Goal: Task Accomplishment & Management: Complete application form

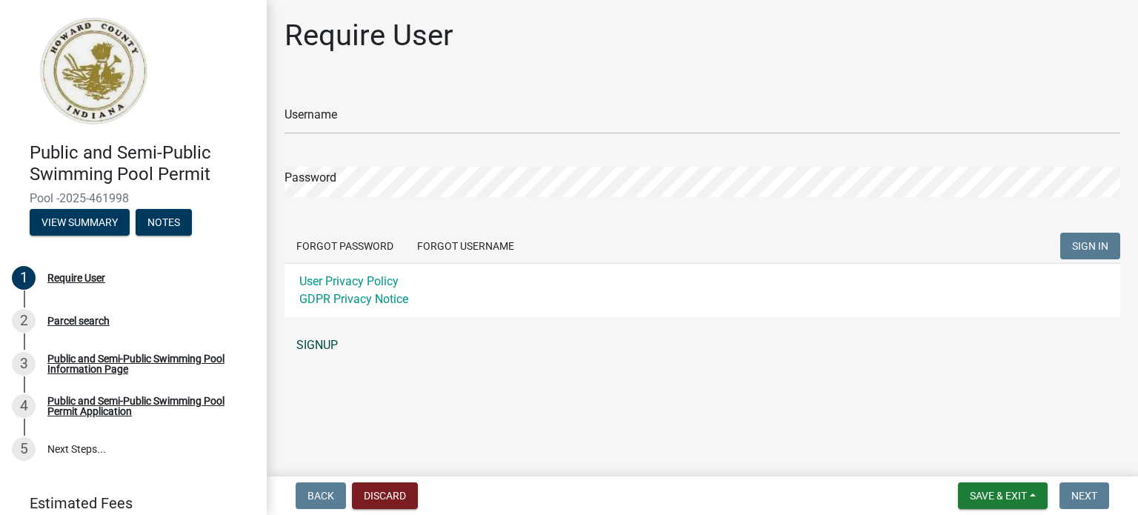
click at [314, 340] on link "SIGNUP" at bounding box center [703, 346] width 836 height 30
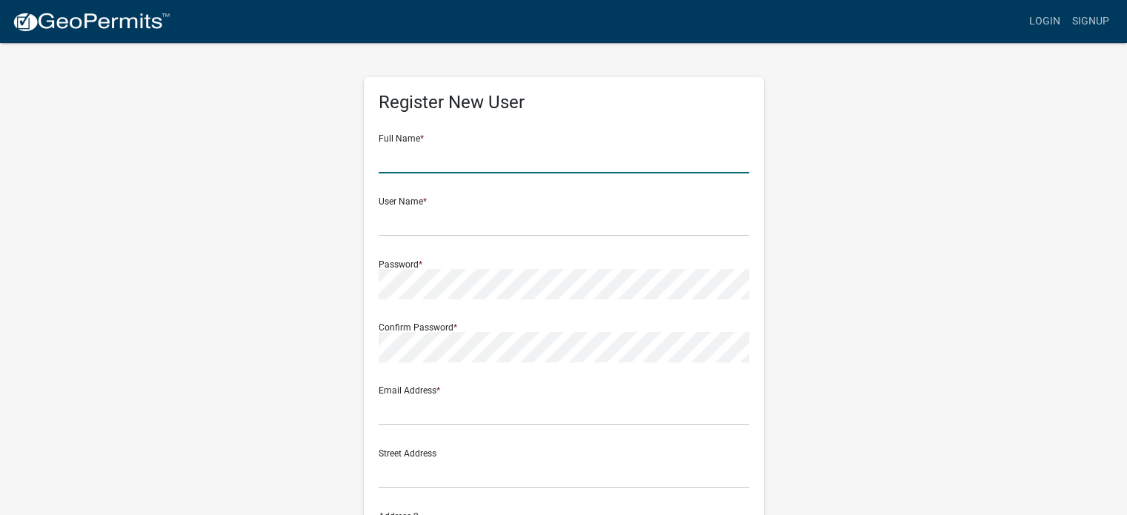
click at [472, 156] on input "text" at bounding box center [564, 158] width 371 height 30
type input "[PERSON_NAME]"
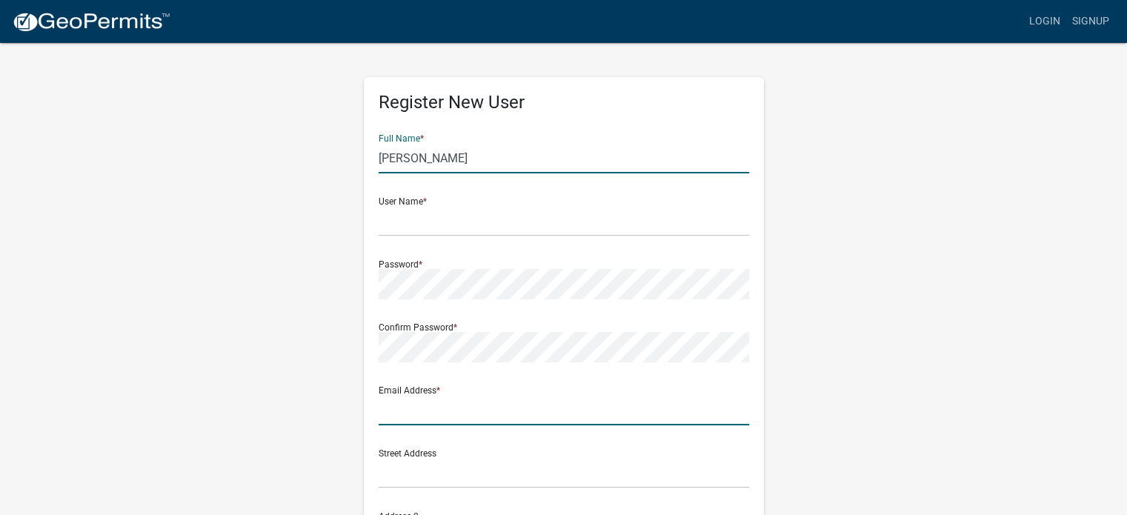
type input "[PERSON_NAME][EMAIL_ADDRESS][DOMAIN_NAME]"
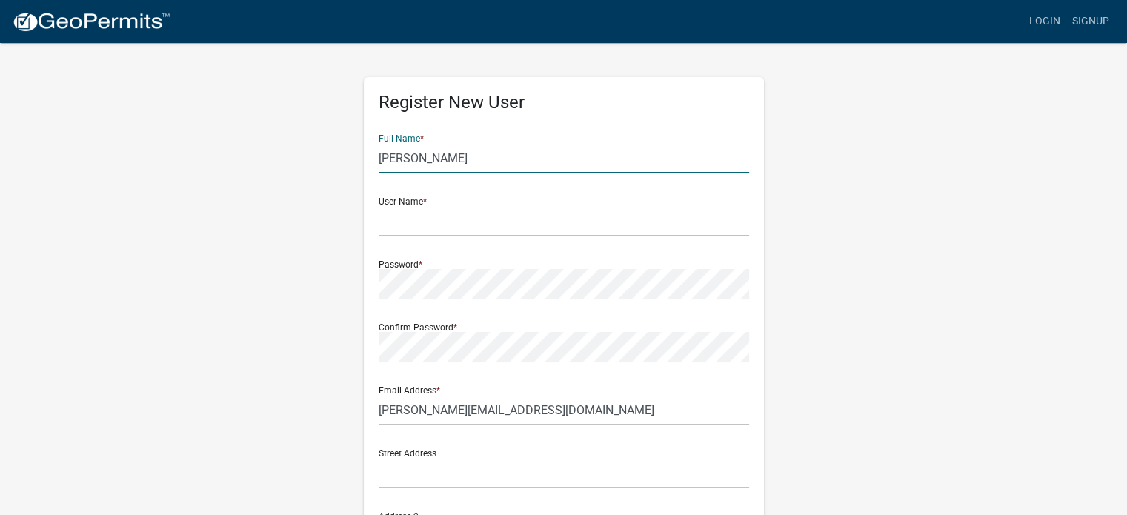
type input "711 Boston Drive"
type input "Kokomo"
type input "IN"
type input "46902"
type input "7654530095"
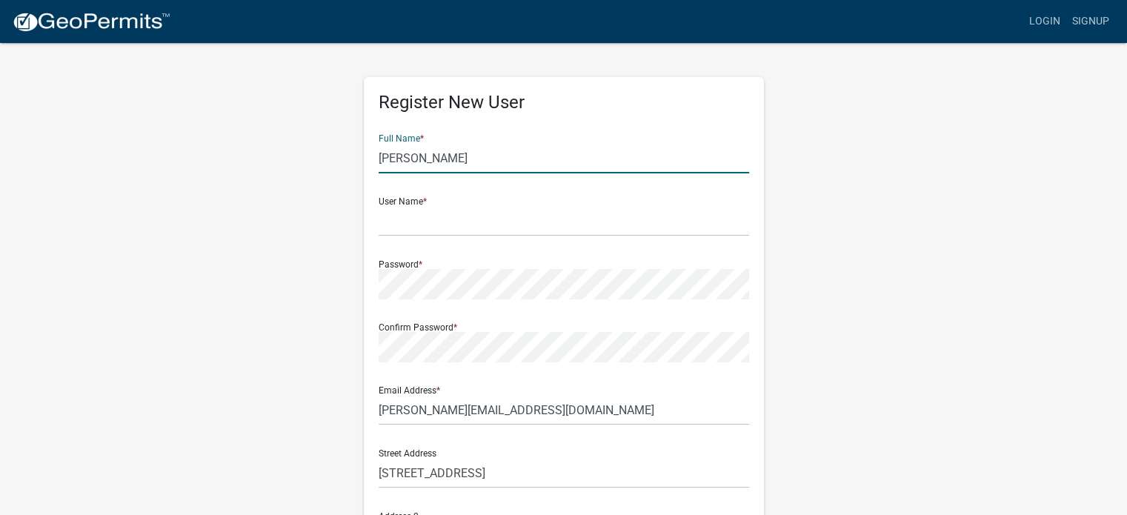
click at [439, 158] on input "Tara Marschand" at bounding box center [564, 158] width 371 height 30
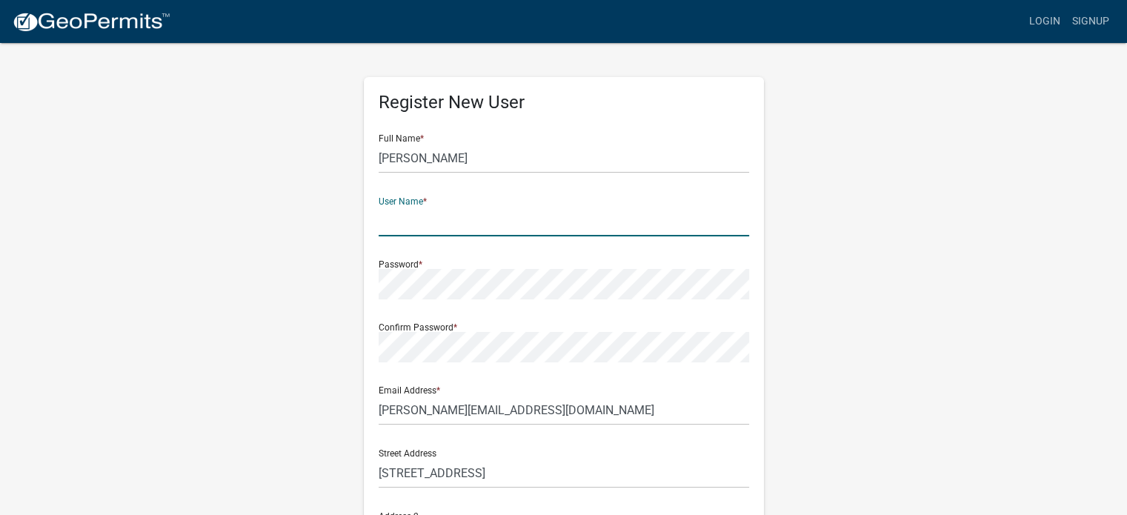
click at [400, 224] on input "text" at bounding box center [564, 221] width 371 height 30
type input "tara232007"
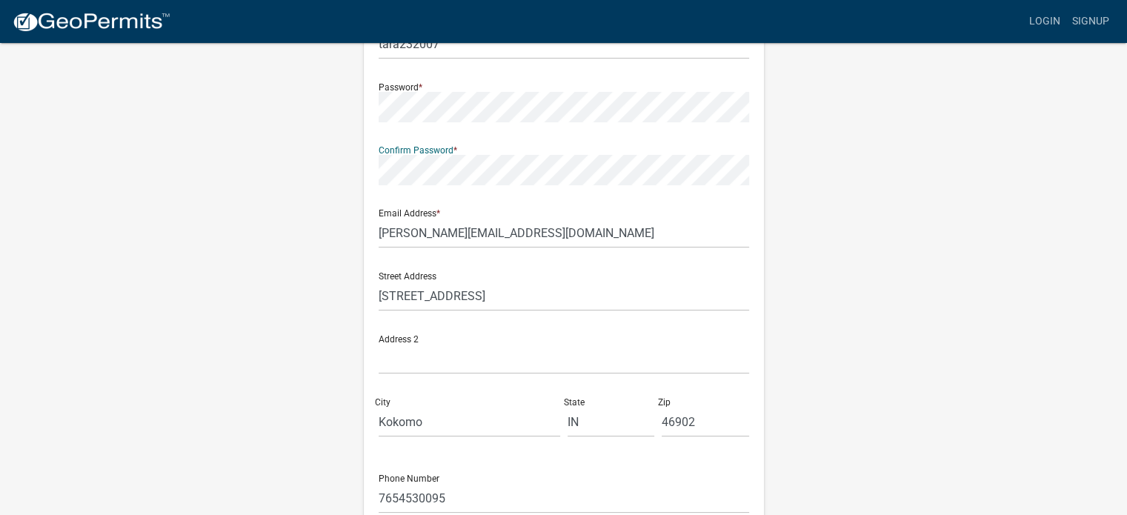
scroll to position [222, 0]
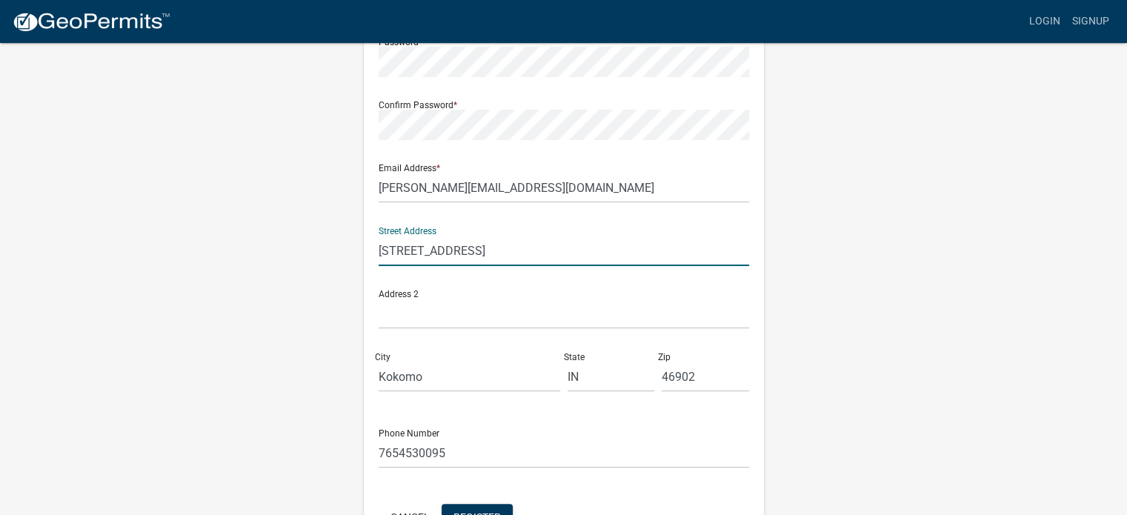
click at [586, 265] on input "711 Boston Drive" at bounding box center [564, 251] width 371 height 30
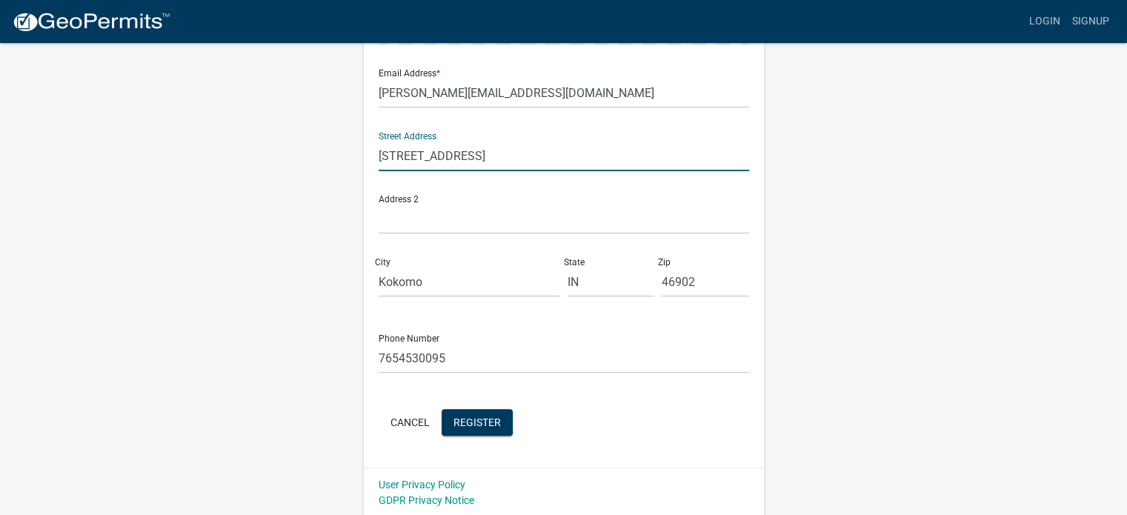
scroll to position [319, 0]
click at [830, 238] on div "Register New User Full Name * Tara Marschand User Name * tara232007 Password * …" at bounding box center [564, 119] width 845 height 793
click at [488, 420] on span "Register" at bounding box center [477, 420] width 47 height 12
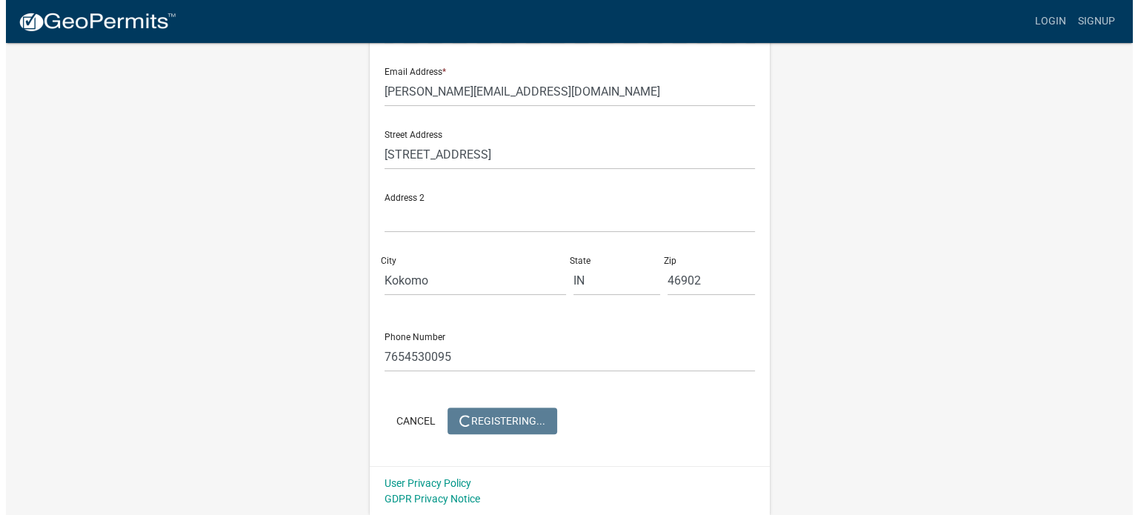
scroll to position [0, 0]
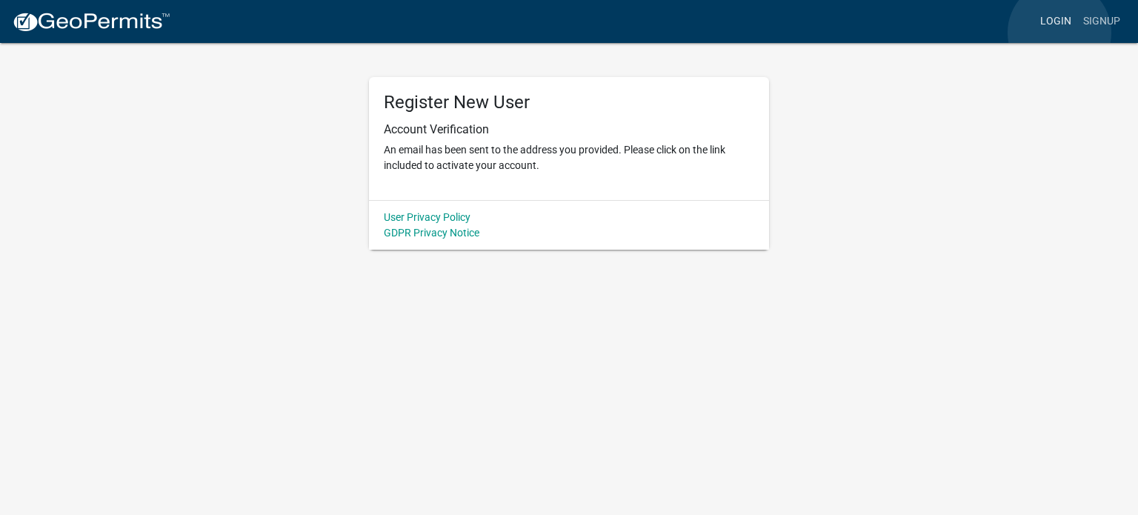
click at [1060, 33] on link "Login" at bounding box center [1056, 21] width 43 height 28
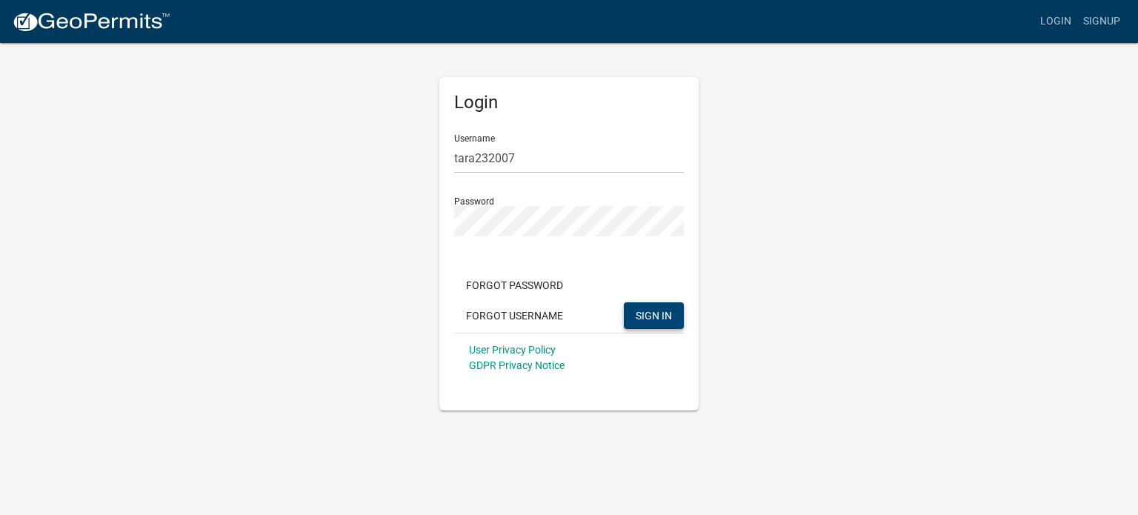
click at [638, 316] on span "SIGN IN" at bounding box center [654, 315] width 36 height 12
click at [624, 302] on button "SIGN IN" at bounding box center [654, 315] width 60 height 27
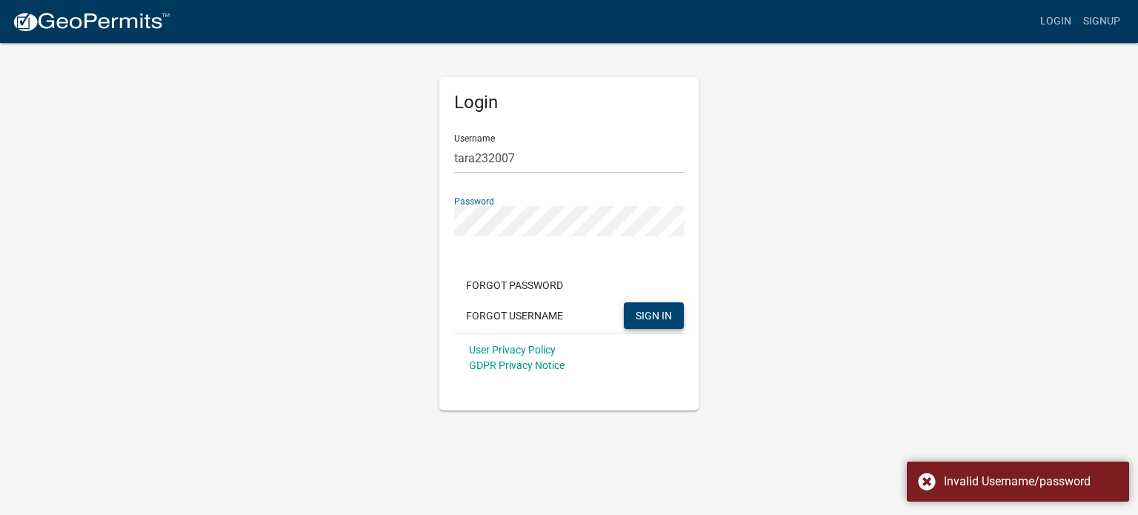
click at [953, 461] on body "Internet Explorer does NOT work with GeoPermits. Get a new browser for more sec…" at bounding box center [569, 257] width 1138 height 515
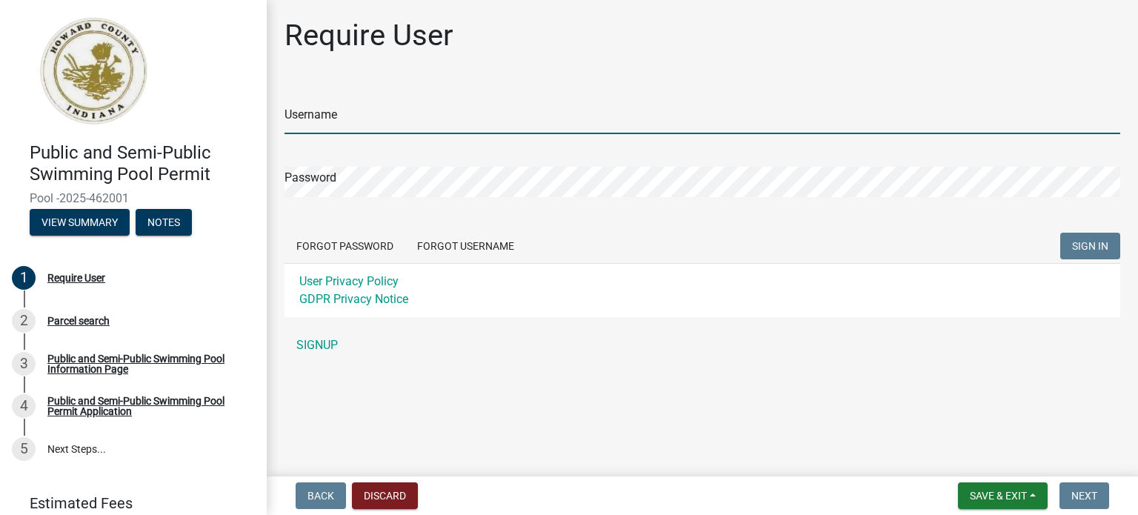
type input "tara232007"
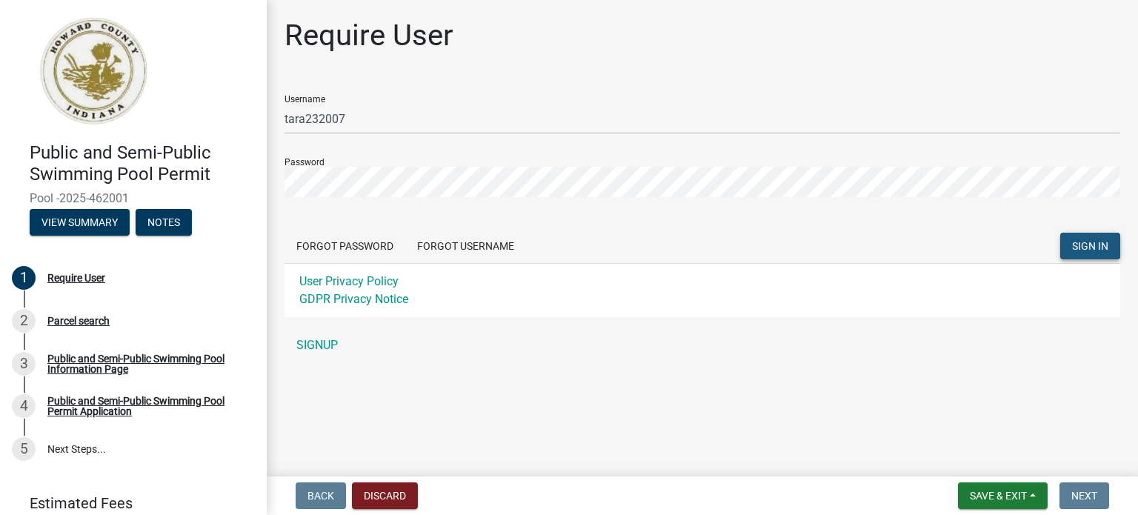
click at [1070, 236] on button "SIGN IN" at bounding box center [1091, 246] width 60 height 27
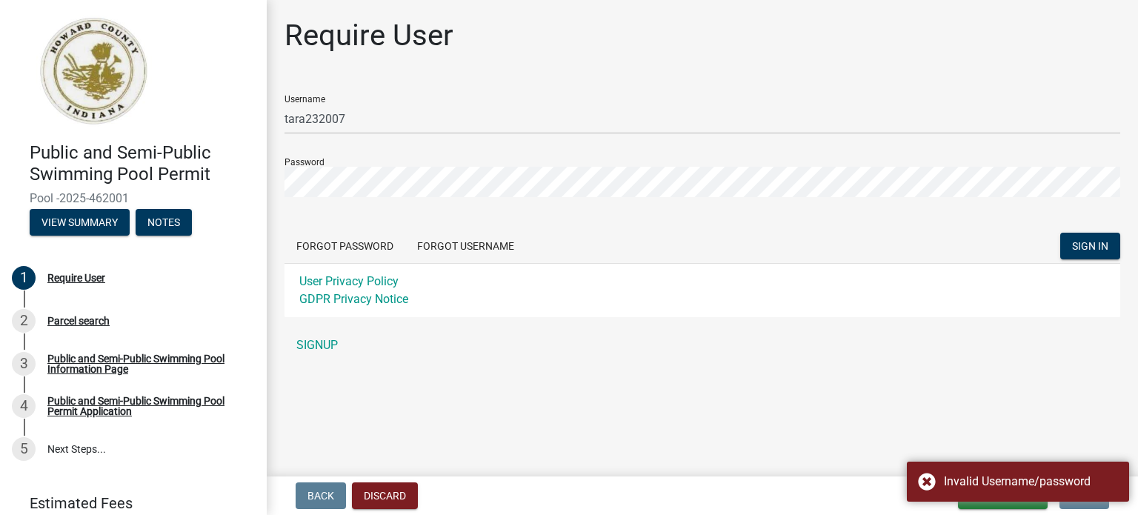
click at [572, 467] on main "Require User Username tara232007 Password Forgot Password Forgot Username SIGN …" at bounding box center [703, 235] width 872 height 471
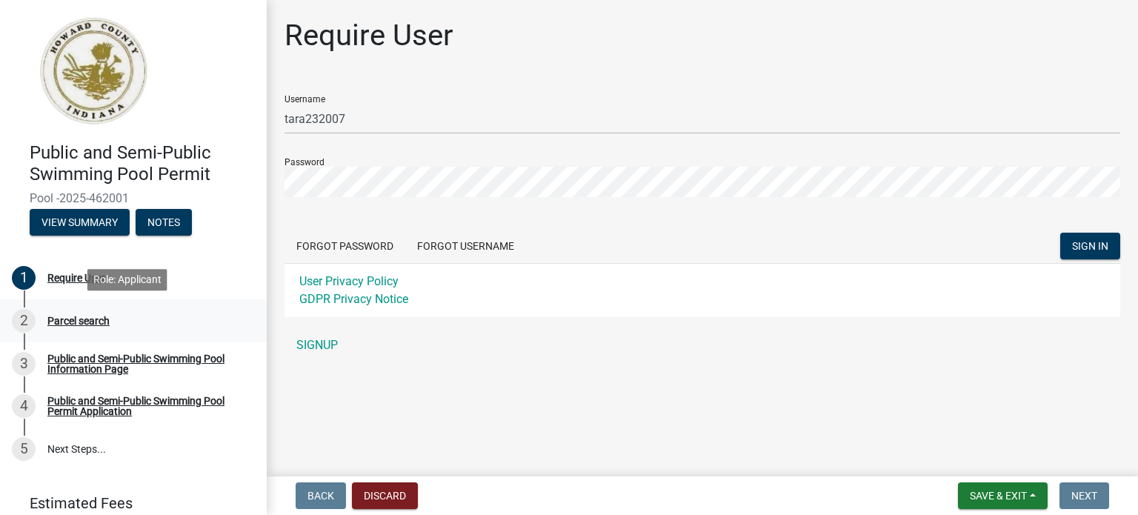
click at [104, 322] on div "Parcel search" at bounding box center [78, 321] width 62 height 10
click at [442, 241] on button "Forgot Username" at bounding box center [465, 246] width 121 height 27
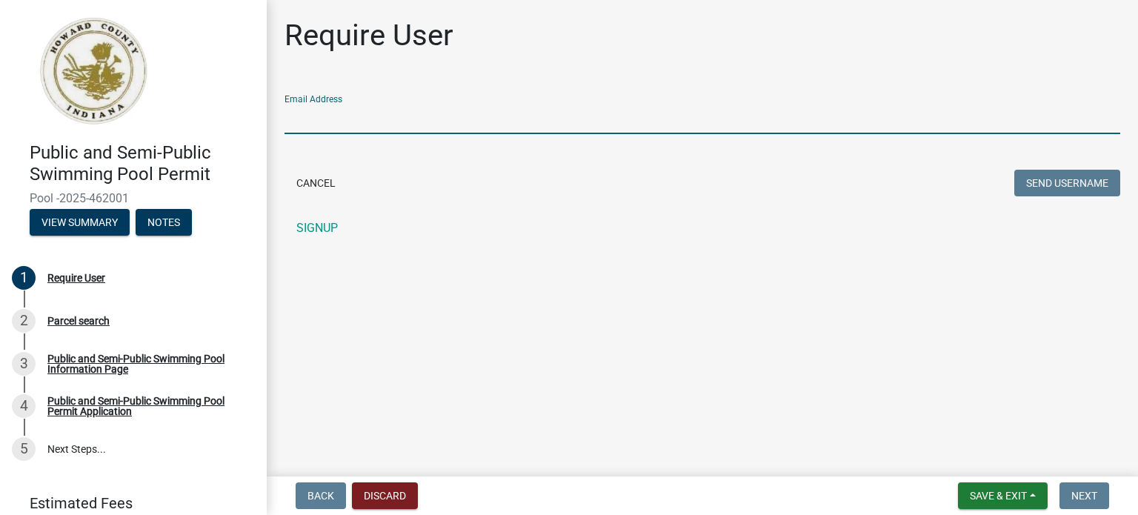
click at [343, 124] on input "Email Address" at bounding box center [703, 119] width 836 height 30
type input "TaraM@renewinginc.com"
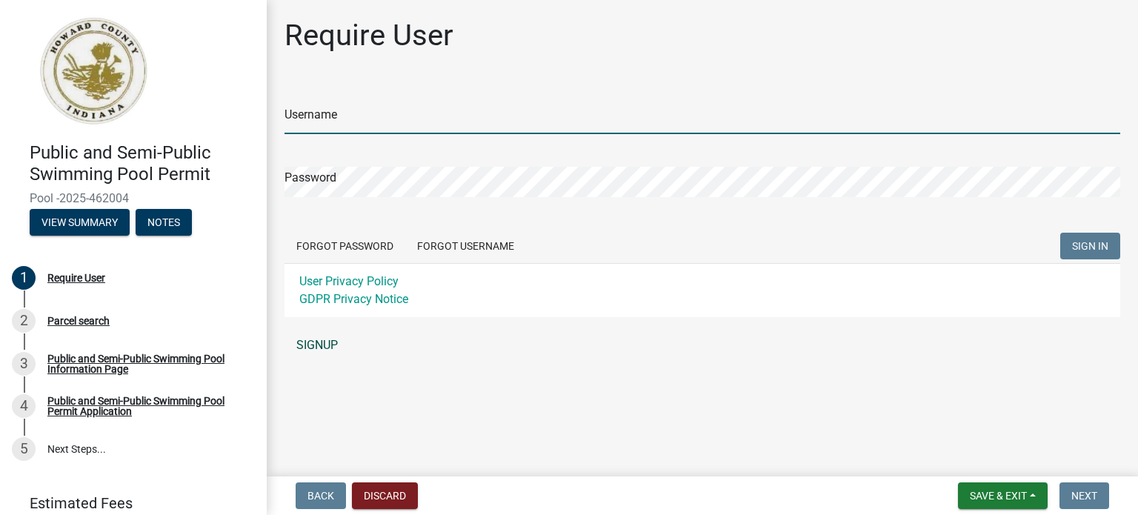
type input "tara232007"
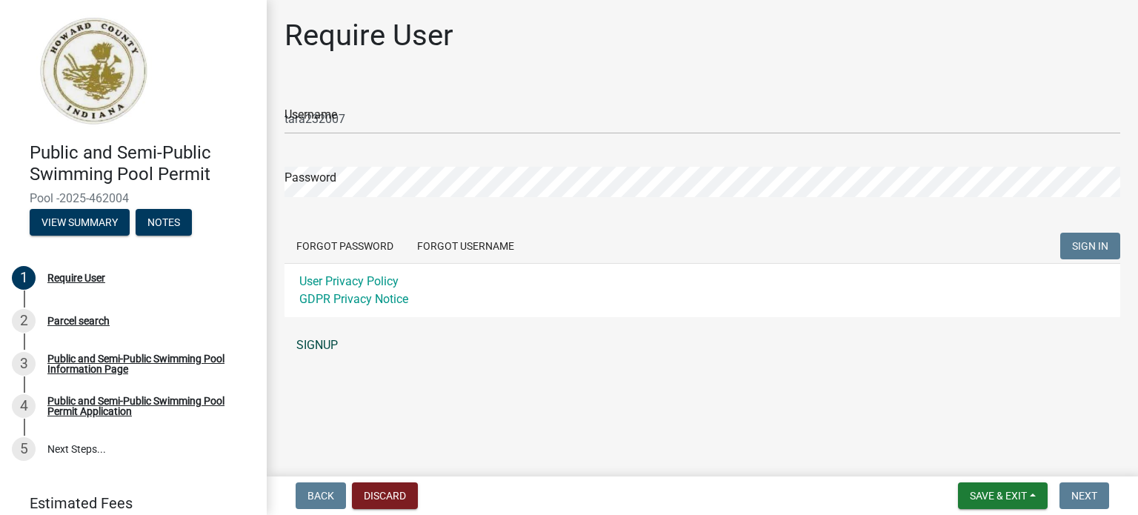
click at [322, 343] on link "SIGNUP" at bounding box center [703, 346] width 836 height 30
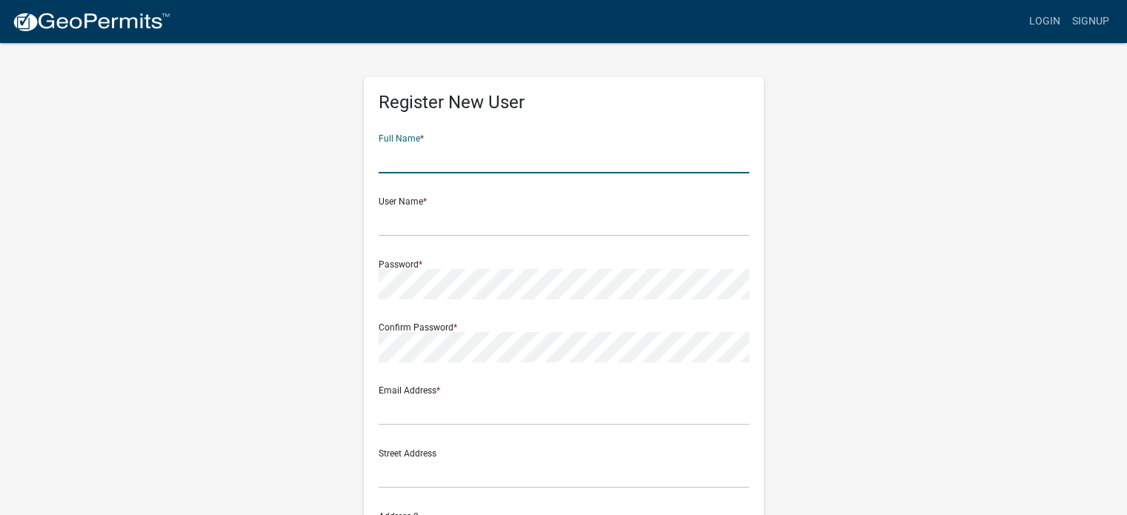
click at [480, 159] on input "text" at bounding box center [564, 158] width 371 height 30
type input "[PERSON_NAME]"
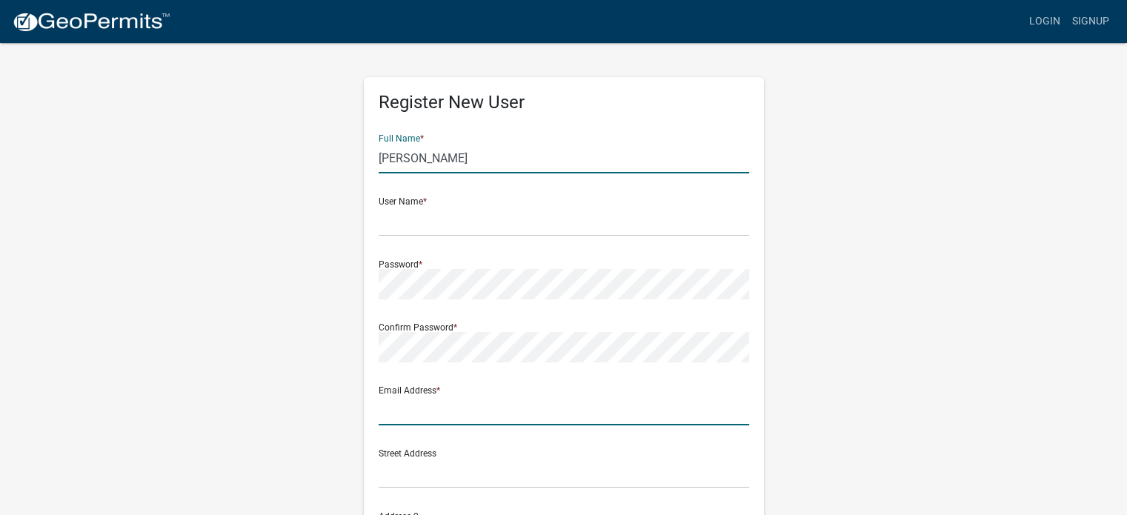
type input "[PERSON_NAME][EMAIL_ADDRESS][DOMAIN_NAME]"
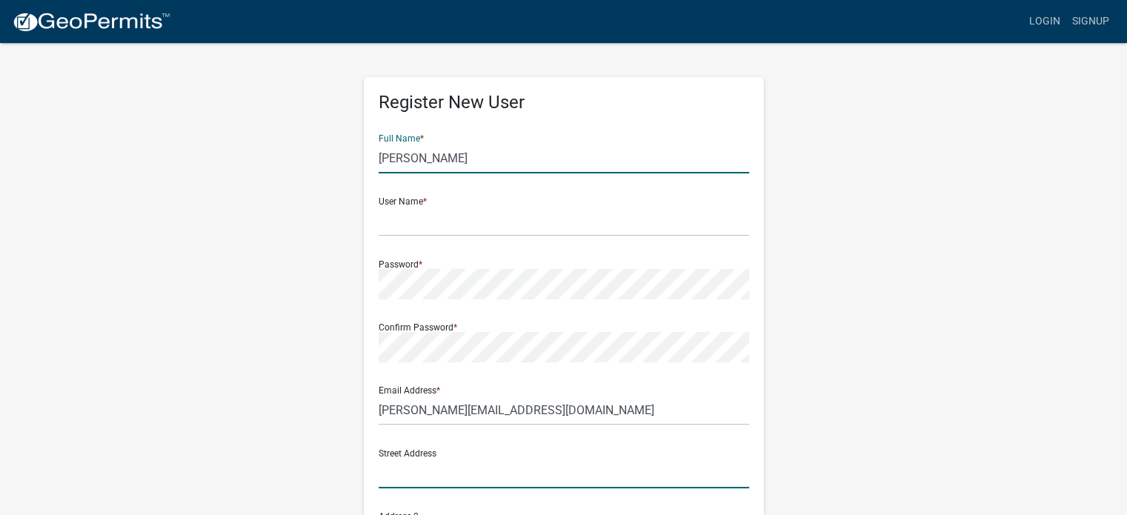
type input "[STREET_ADDRESS]"
type input "Kokomo"
type input "IN"
type input "46902"
type input "7654530095"
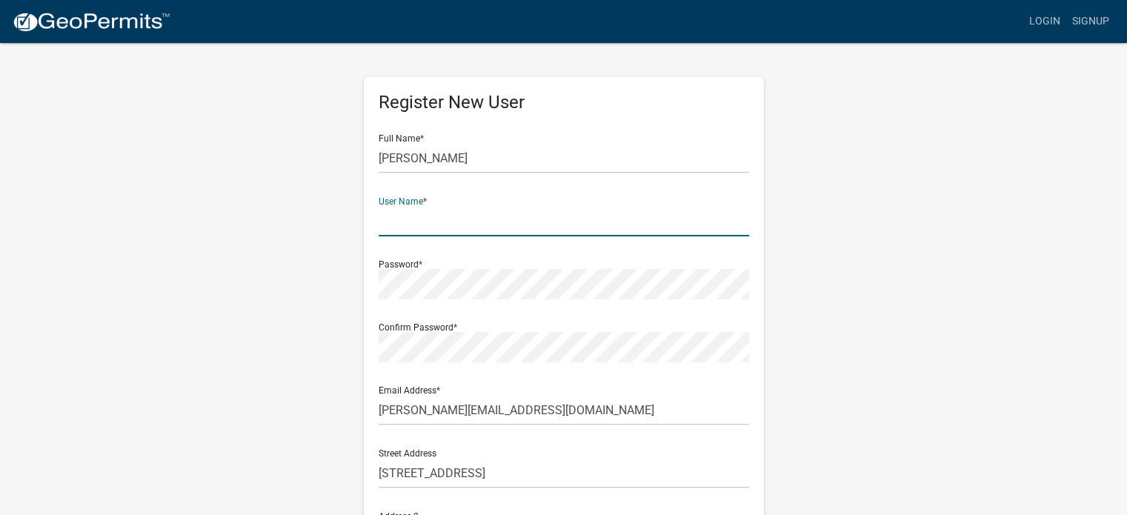
click at [431, 227] on input "text" at bounding box center [564, 221] width 371 height 30
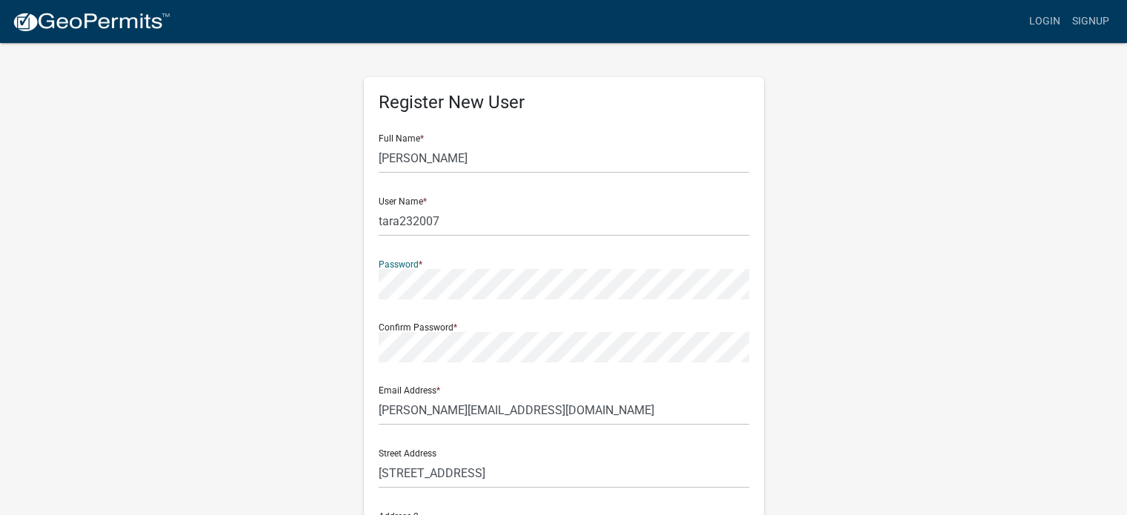
click at [430, 329] on div "Confirm Password *" at bounding box center [564, 336] width 371 height 51
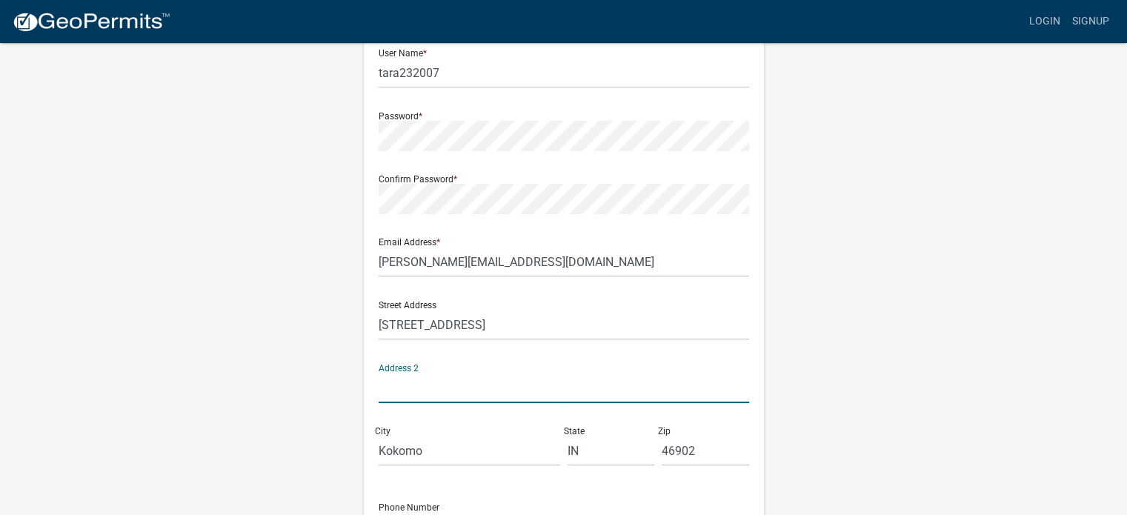
click at [608, 373] on input "text" at bounding box center [564, 388] width 371 height 30
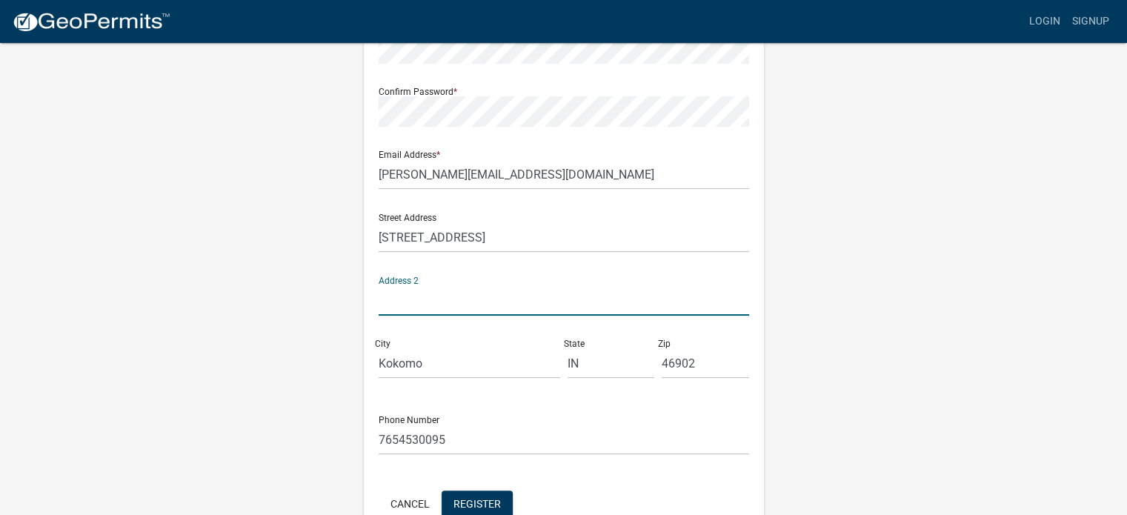
scroll to position [319, 0]
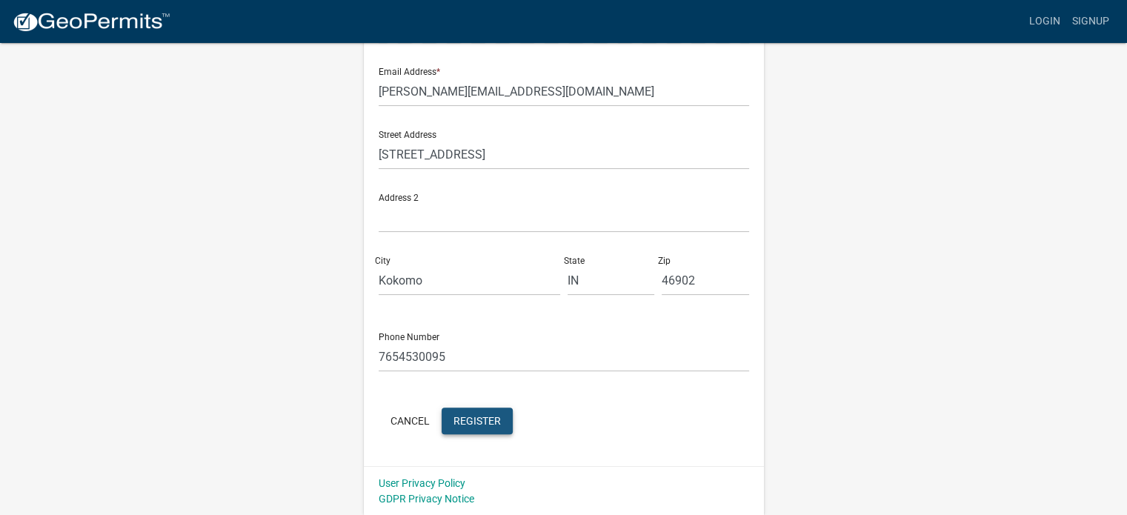
click at [484, 418] on span "Register" at bounding box center [477, 420] width 47 height 12
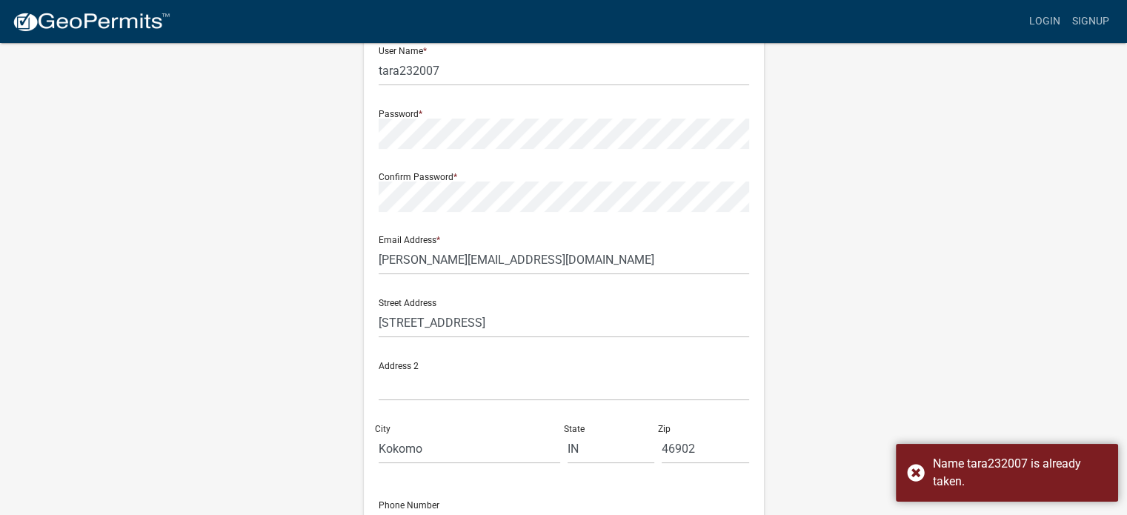
scroll to position [0, 0]
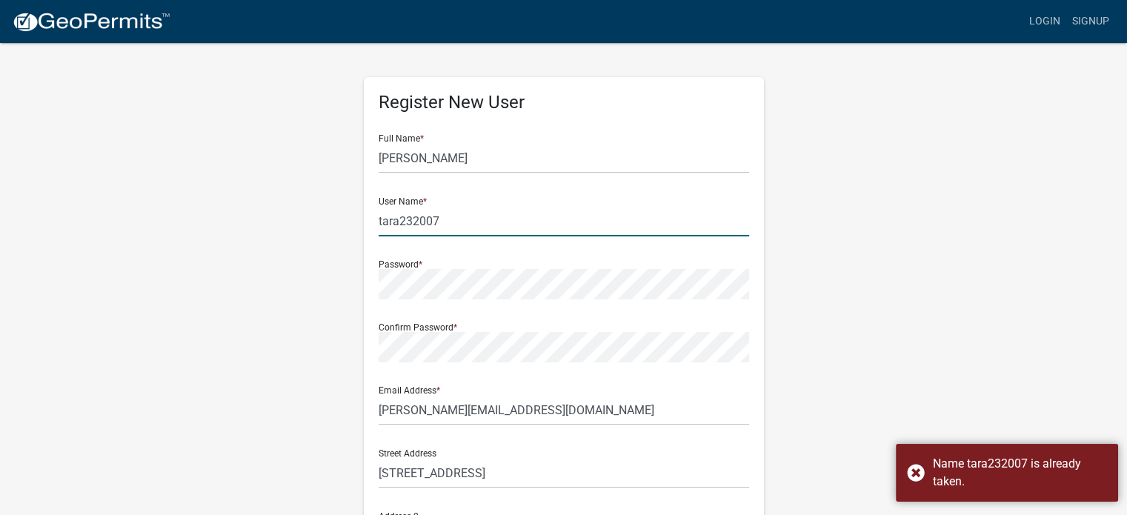
click at [454, 228] on input "tara232007" at bounding box center [564, 221] width 371 height 30
click at [454, 226] on input "tara232007" at bounding box center [564, 221] width 371 height 30
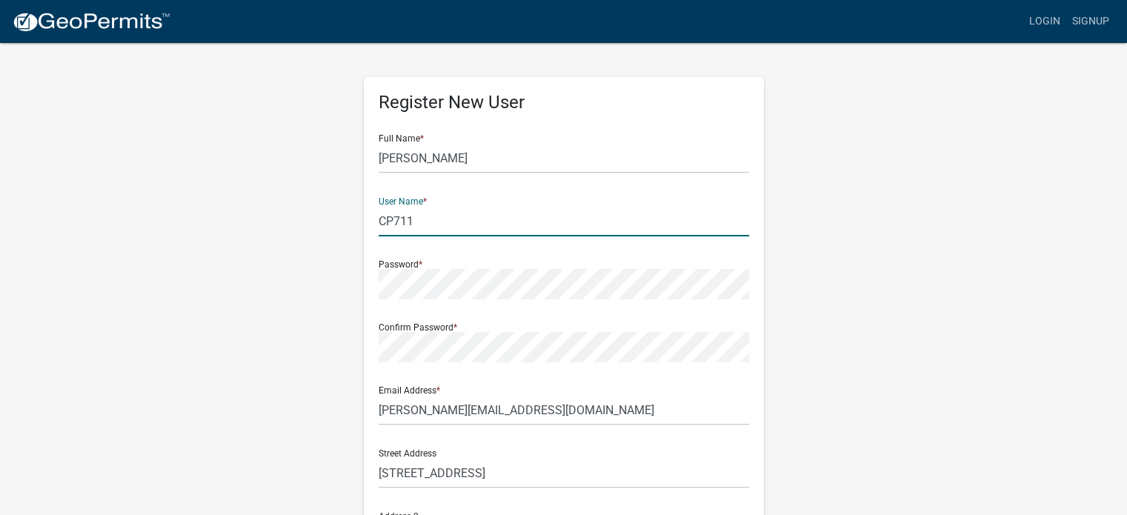
scroll to position [319, 0]
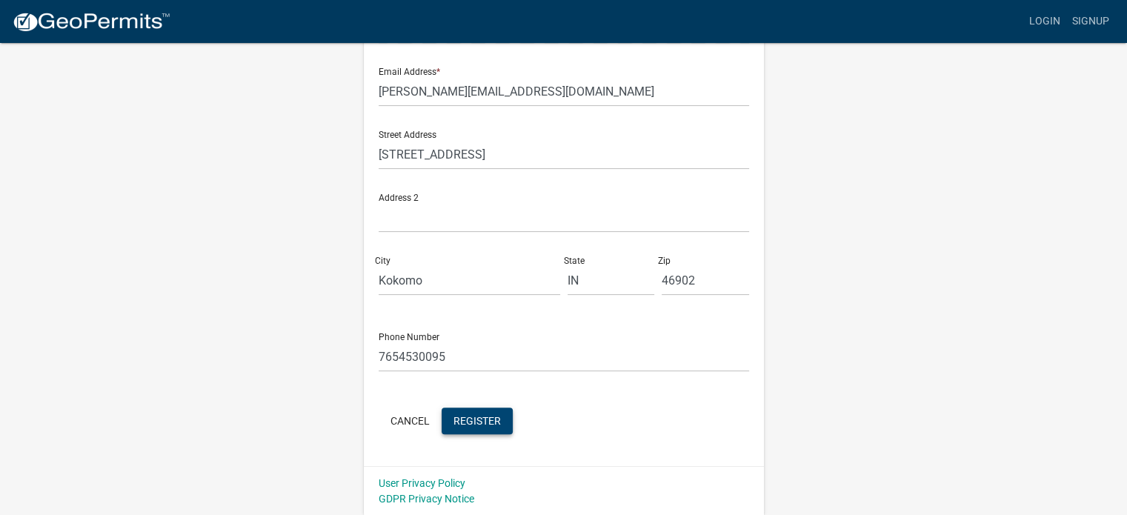
type input "CP711"
click at [486, 424] on span "Register" at bounding box center [477, 420] width 47 height 12
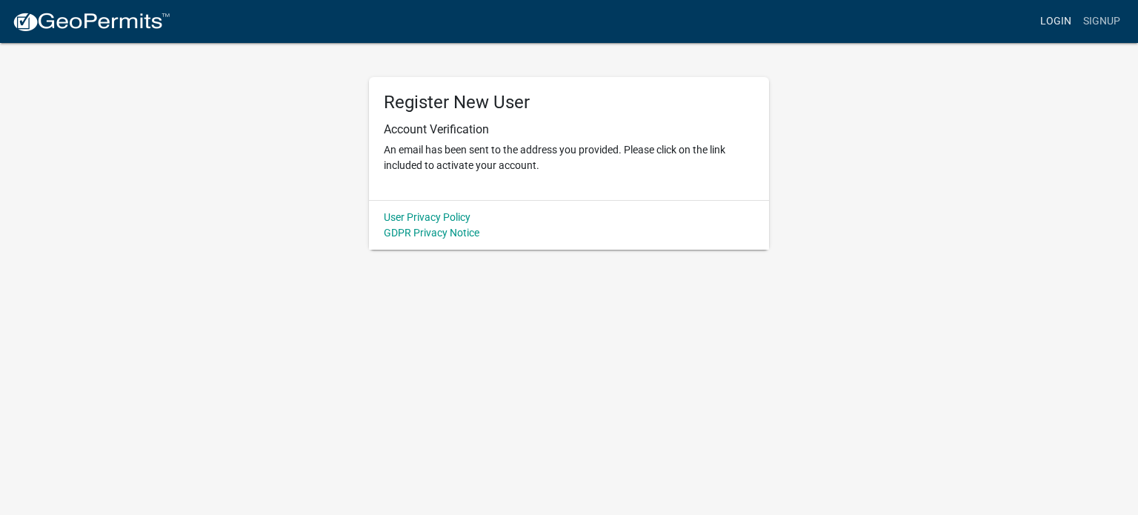
click at [1058, 22] on link "Login" at bounding box center [1056, 21] width 43 height 28
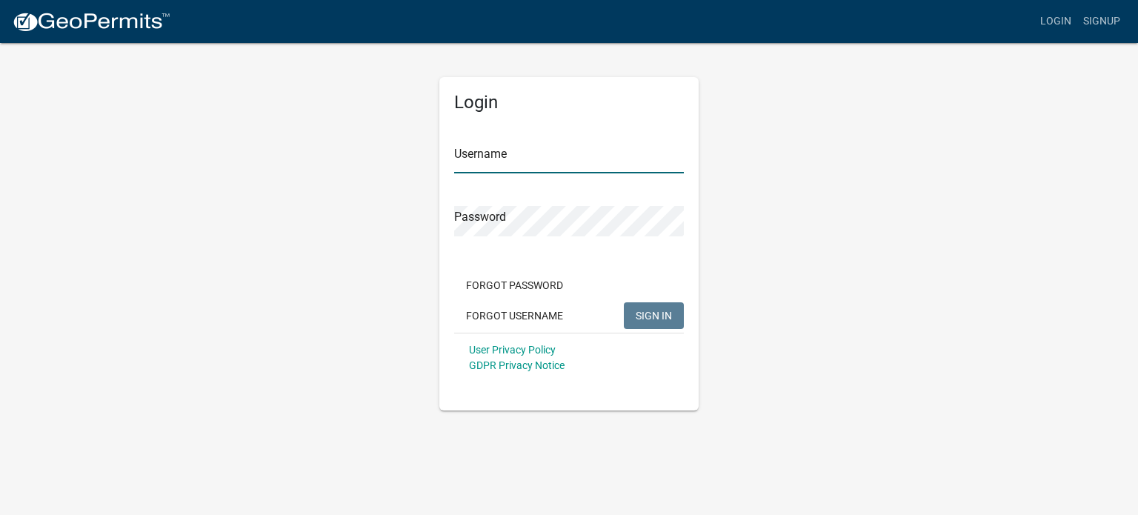
type input "CP711"
click at [654, 319] on span "SIGN IN" at bounding box center [654, 315] width 36 height 12
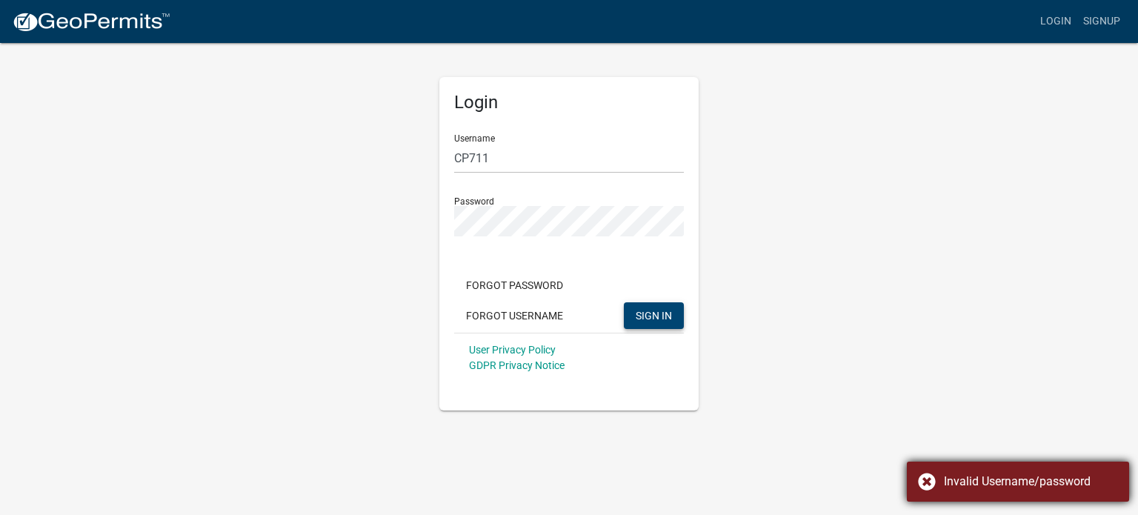
click at [932, 485] on div "Invalid Username/password" at bounding box center [1018, 482] width 222 height 40
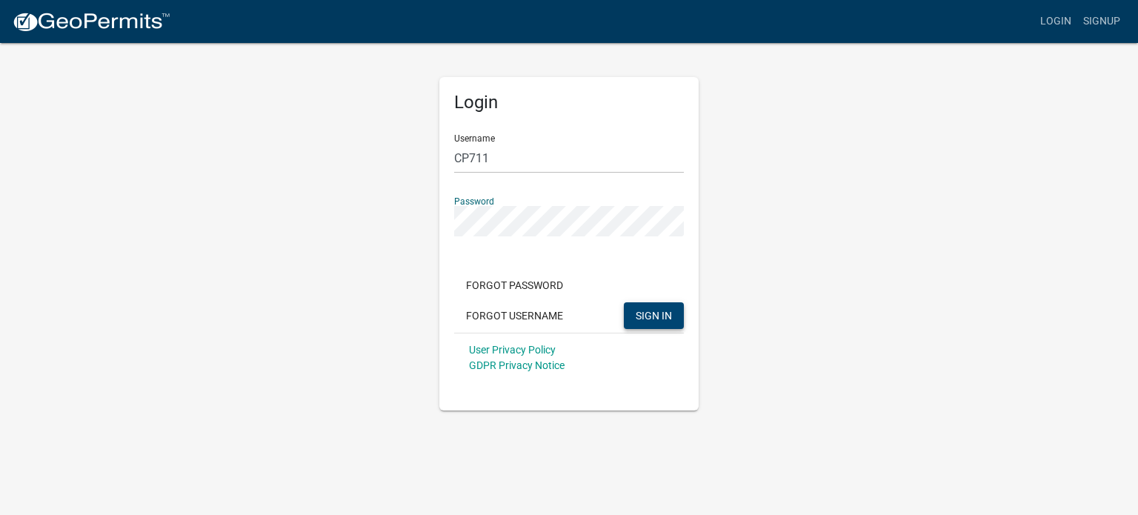
click at [583, 403] on div "Login Username CP711 Password Forgot Password Forgot Username SIGN IN User Priv…" at bounding box center [569, 244] width 259 height 334
click at [657, 320] on span "SIGN IN" at bounding box center [654, 315] width 36 height 12
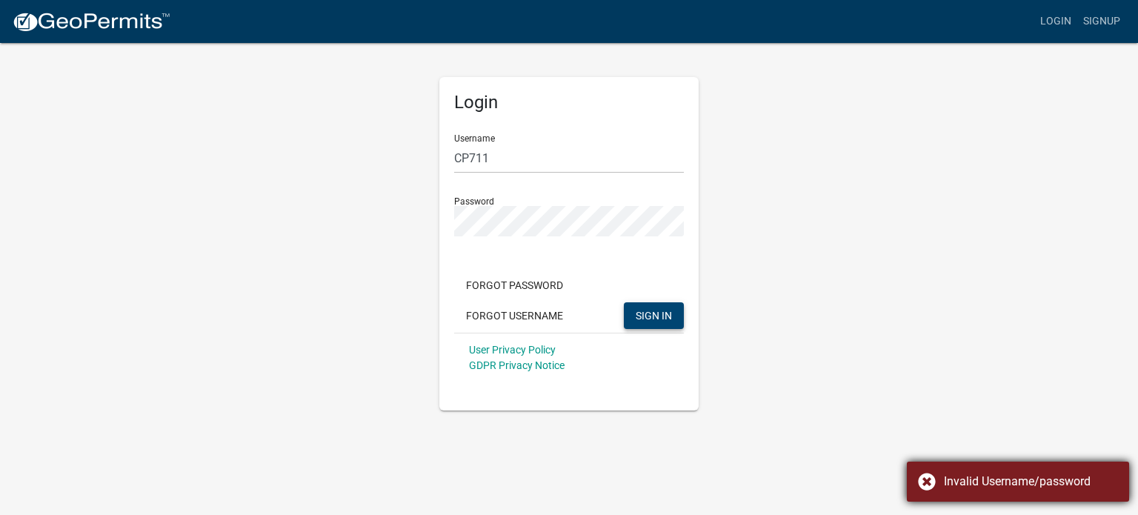
click at [1037, 480] on div "Invalid Username/password" at bounding box center [1031, 482] width 174 height 18
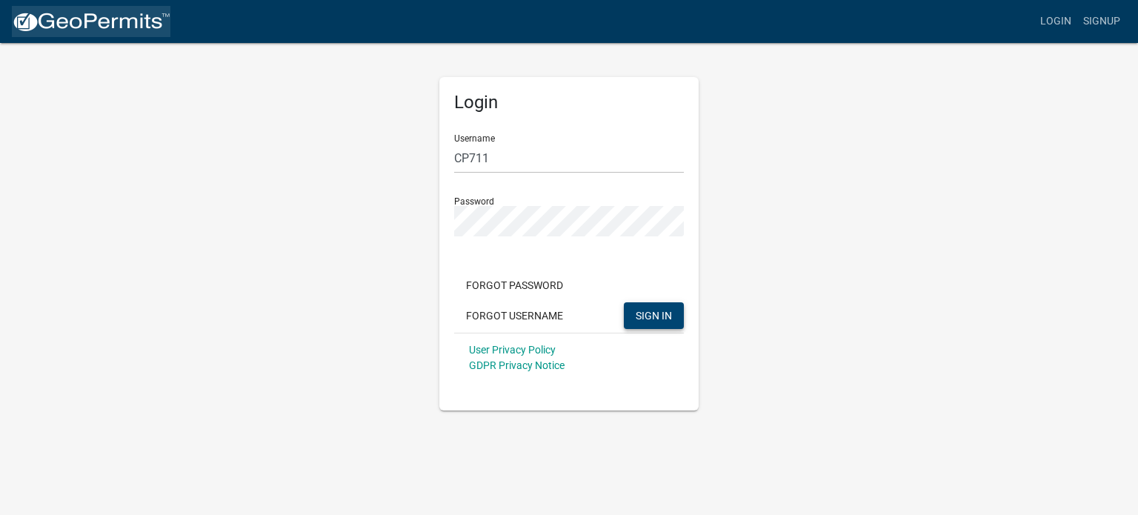
click at [112, 16] on img at bounding box center [91, 22] width 159 height 22
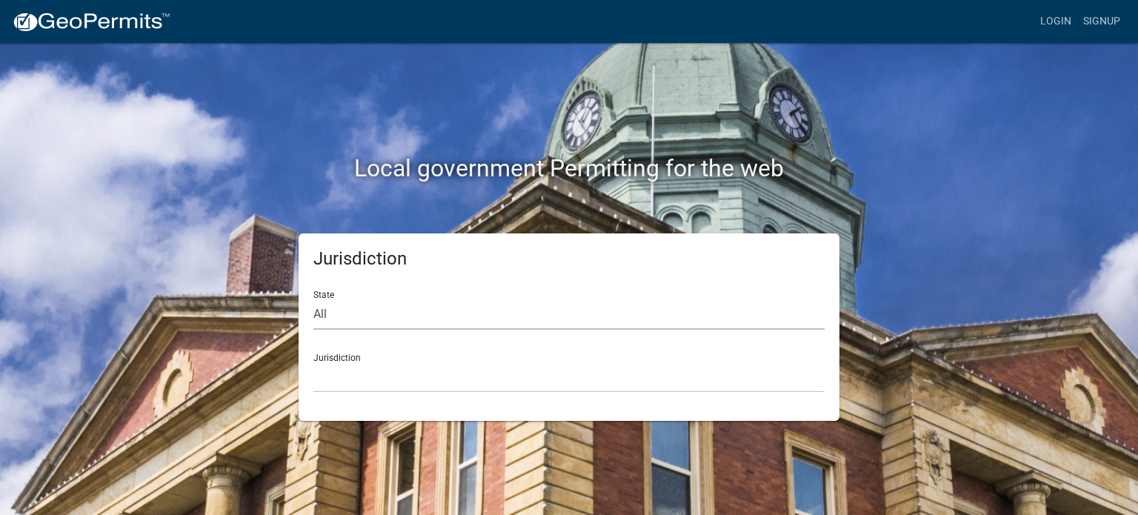
click at [343, 307] on select "All Colorado Georgia Indiana Iowa Kansas Minnesota Ohio South Carolina Wisconsin" at bounding box center [569, 314] width 511 height 30
select select "Indiana"
click at [314, 299] on select "All Colorado Georgia Indiana Iowa Kansas Minnesota Ohio South Carolina Wisconsin" at bounding box center [569, 314] width 511 height 30
click at [412, 375] on select "City of Charlestown, Indiana City of Jeffersonville, Indiana City of Logansport…" at bounding box center [569, 377] width 511 height 30
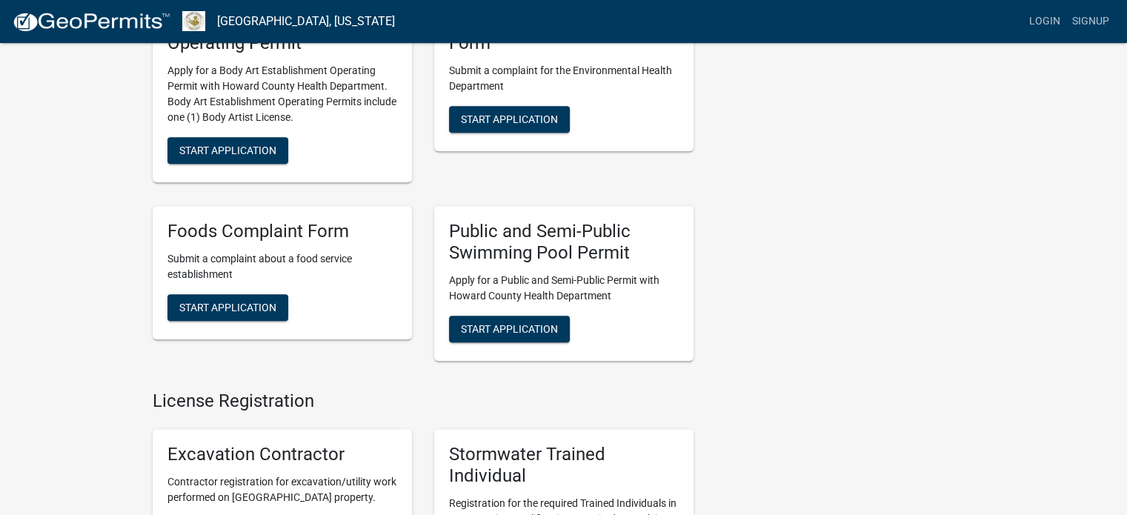
scroll to position [1005, 0]
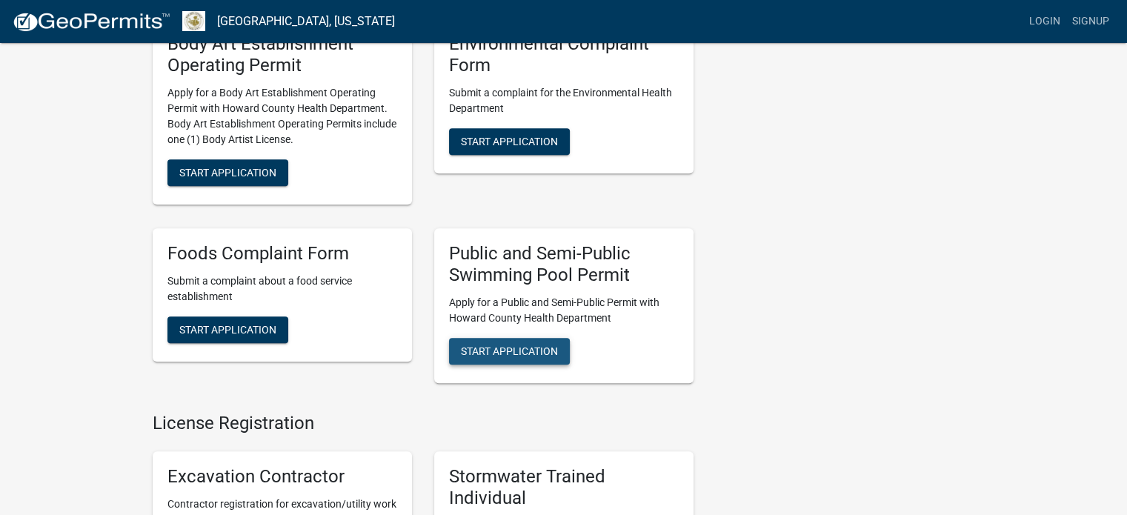
click at [508, 352] on span "Start Application" at bounding box center [509, 351] width 97 height 12
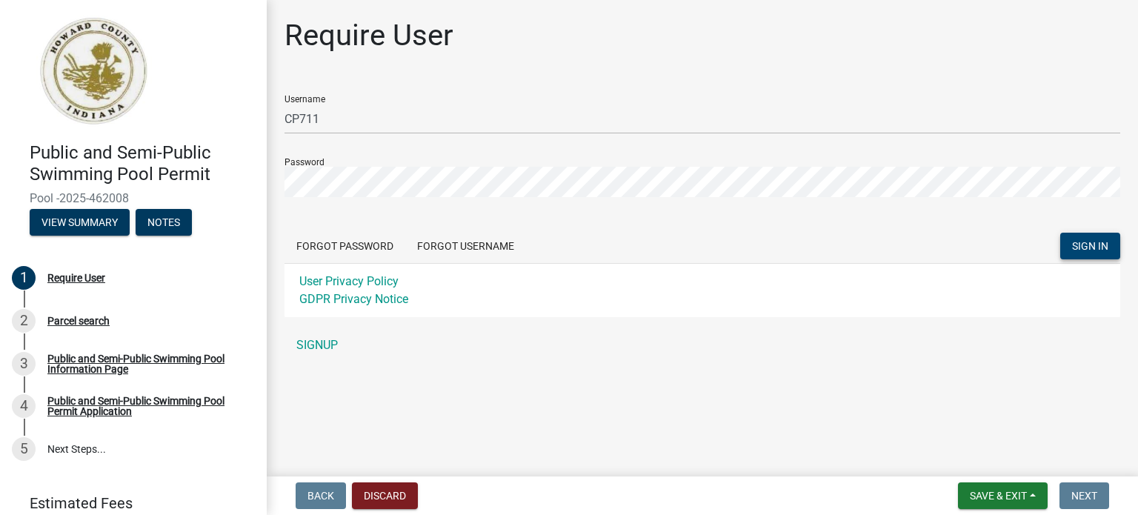
click at [1080, 242] on span "SIGN IN" at bounding box center [1091, 246] width 36 height 12
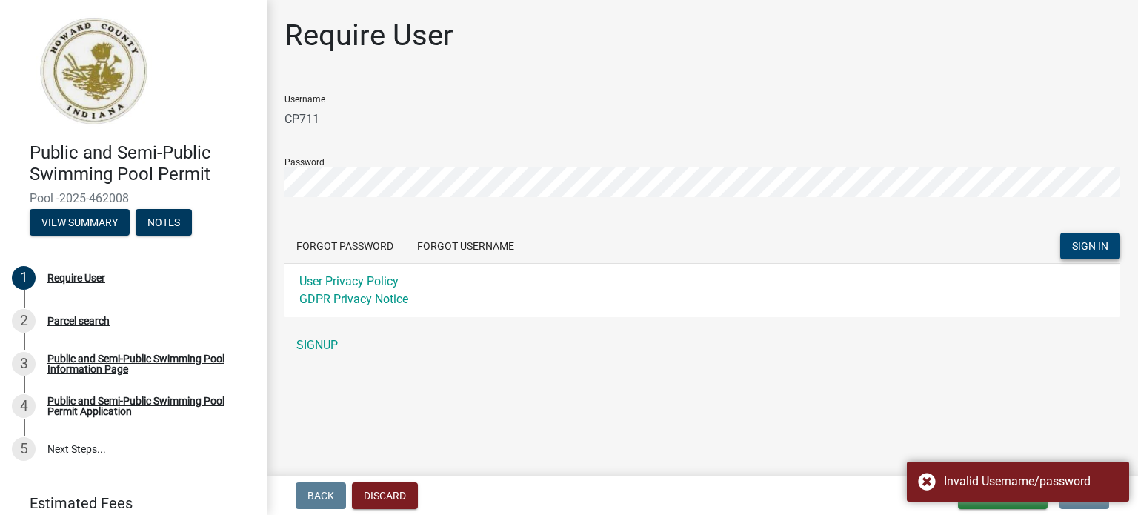
click at [1080, 242] on span "SIGN IN" at bounding box center [1091, 246] width 36 height 12
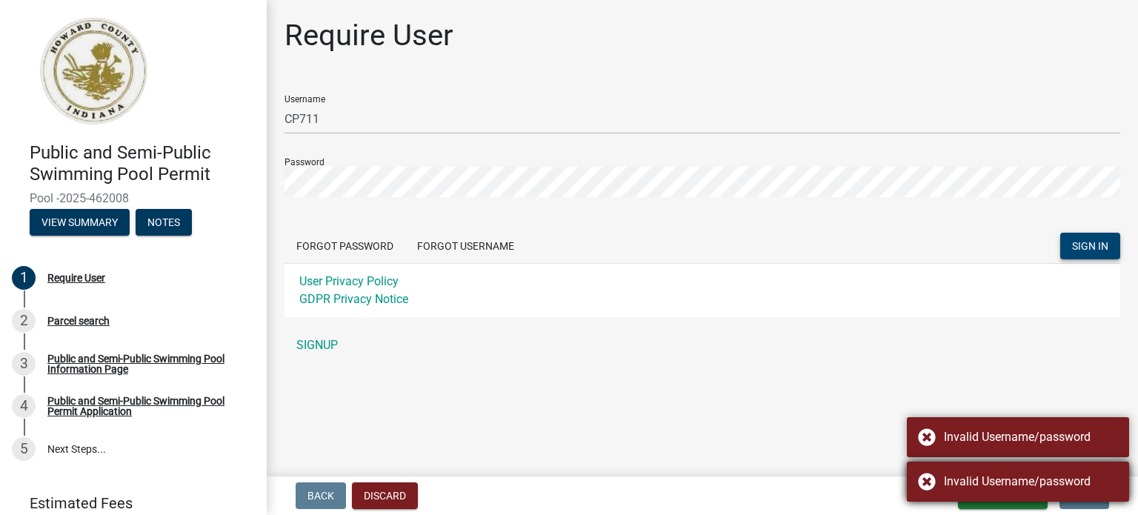
click at [929, 478] on div "Invalid Username/password" at bounding box center [1018, 482] width 222 height 40
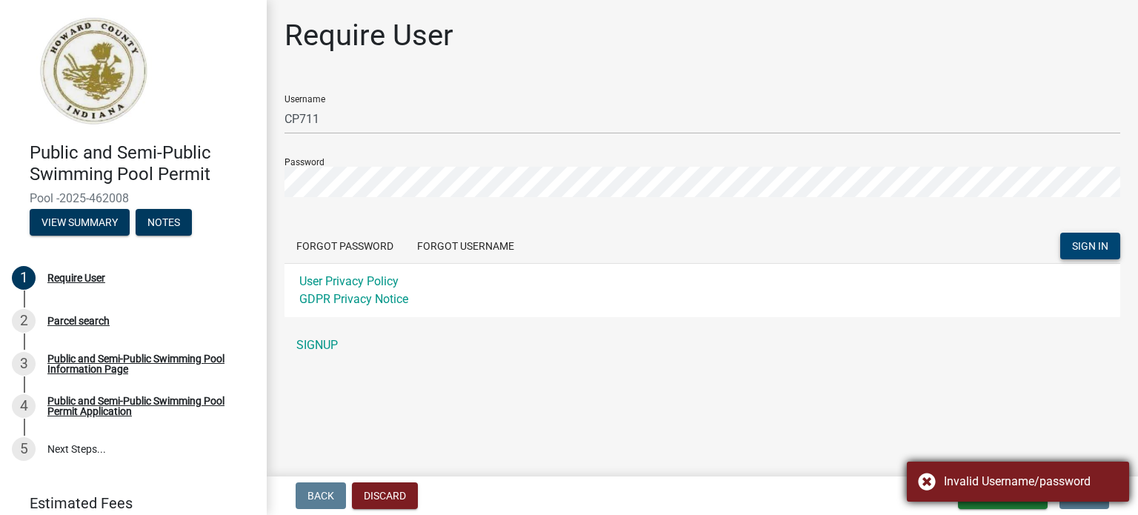
click at [927, 434] on main "Require User Username CP711 Password Forgot Password Forgot Username SIGN IN Us…" at bounding box center [703, 235] width 872 height 471
click at [913, 478] on div "Invalid Username/password" at bounding box center [1018, 482] width 222 height 40
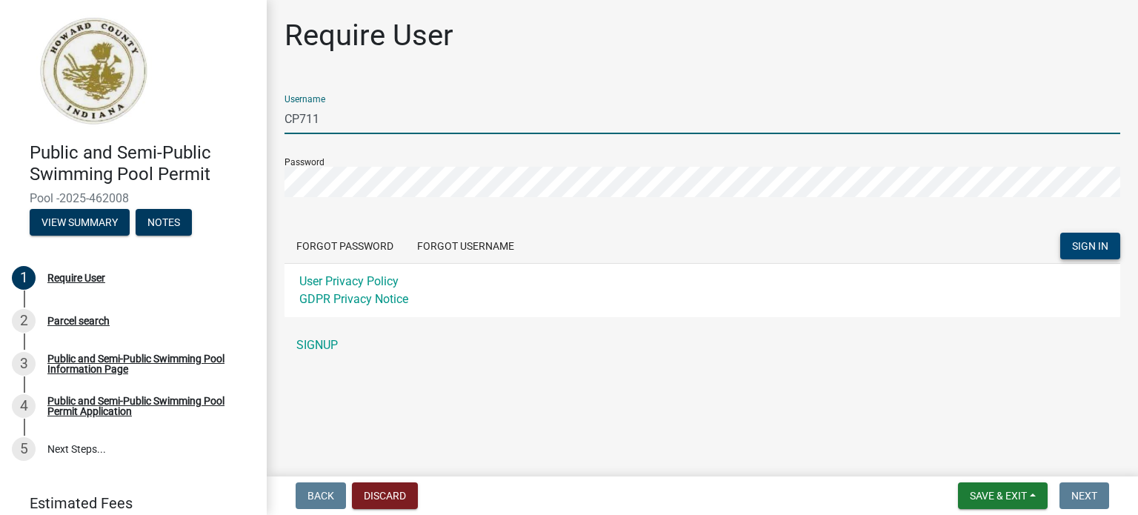
click at [347, 119] on input "CP711" at bounding box center [703, 119] width 836 height 30
type input "tara232007"
click at [995, 497] on span "Save & Exit" at bounding box center [998, 496] width 57 height 12
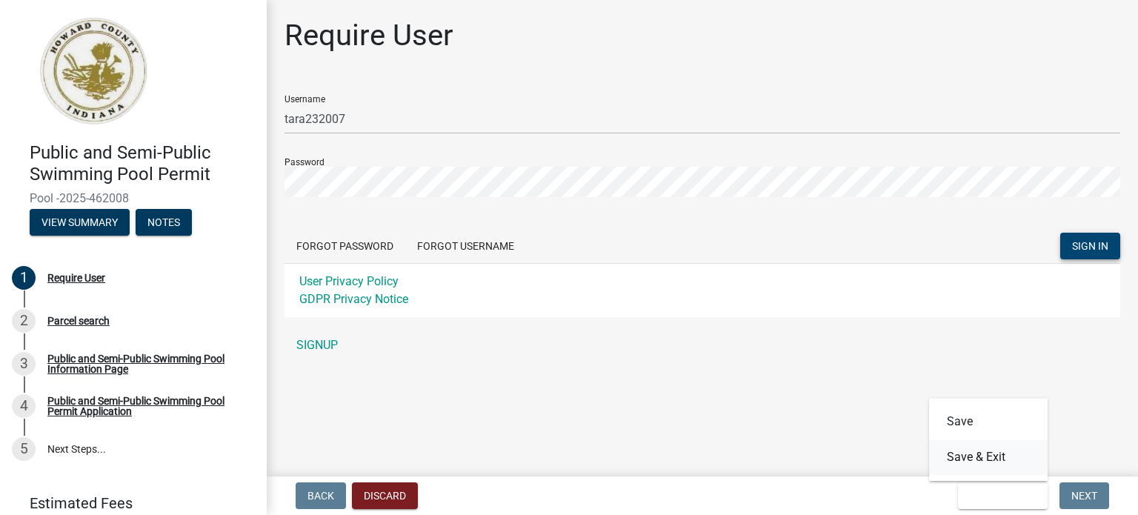
click at [986, 457] on button "Save & Exit" at bounding box center [988, 458] width 119 height 36
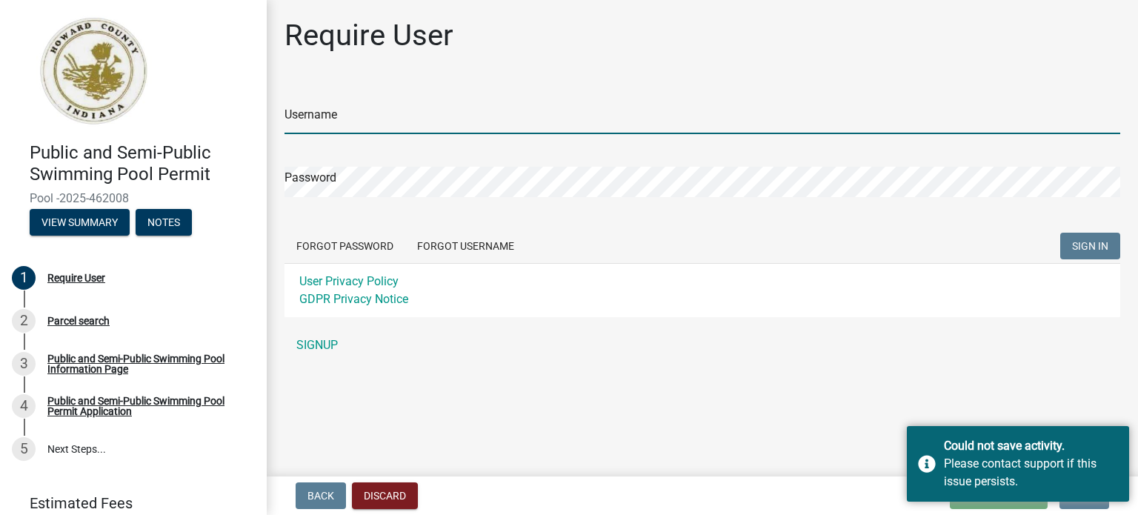
type input "CP711"
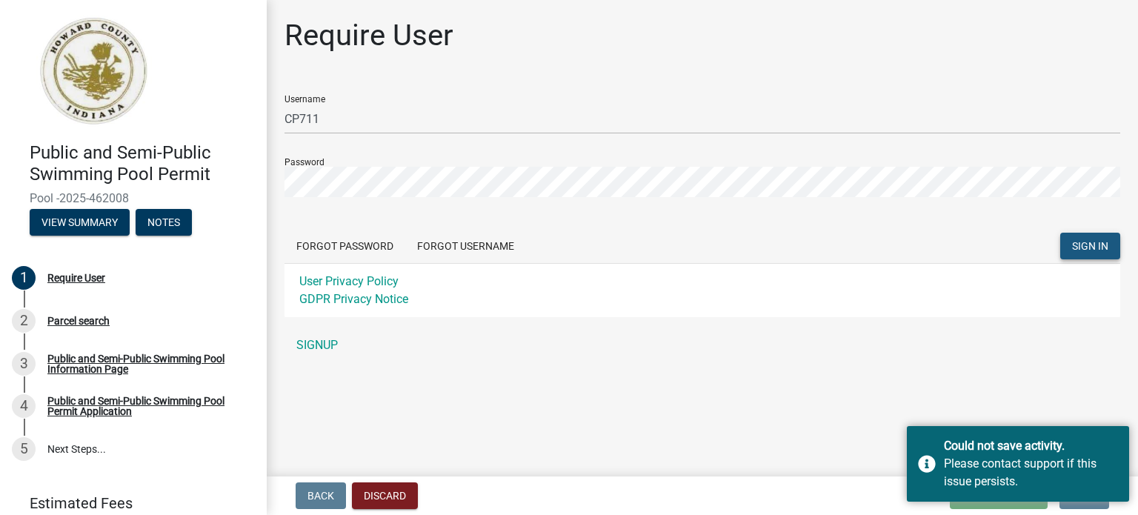
click at [1103, 240] on span "SIGN IN" at bounding box center [1091, 246] width 36 height 12
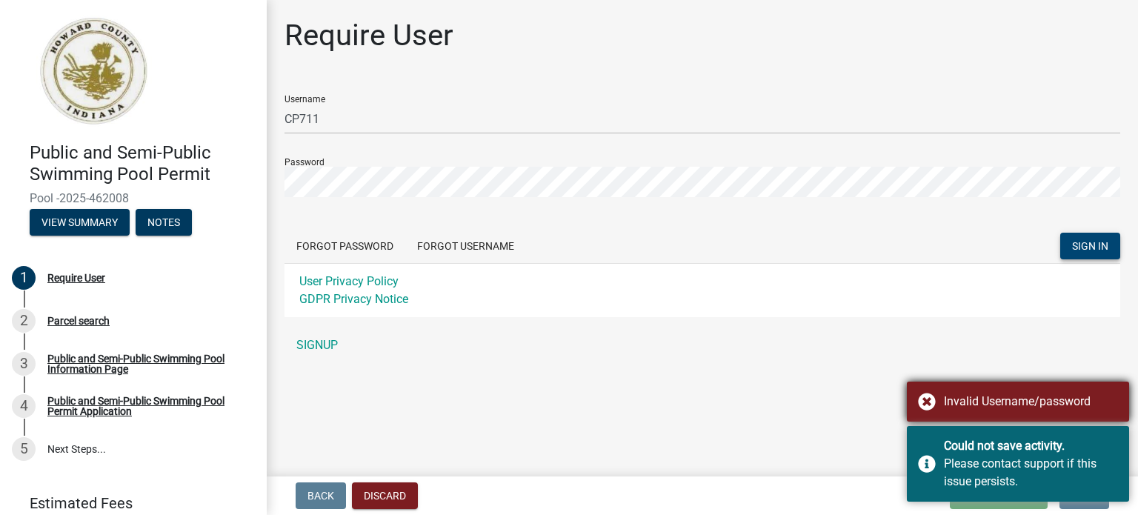
click at [923, 402] on div "Invalid Username/password" at bounding box center [1018, 402] width 222 height 40
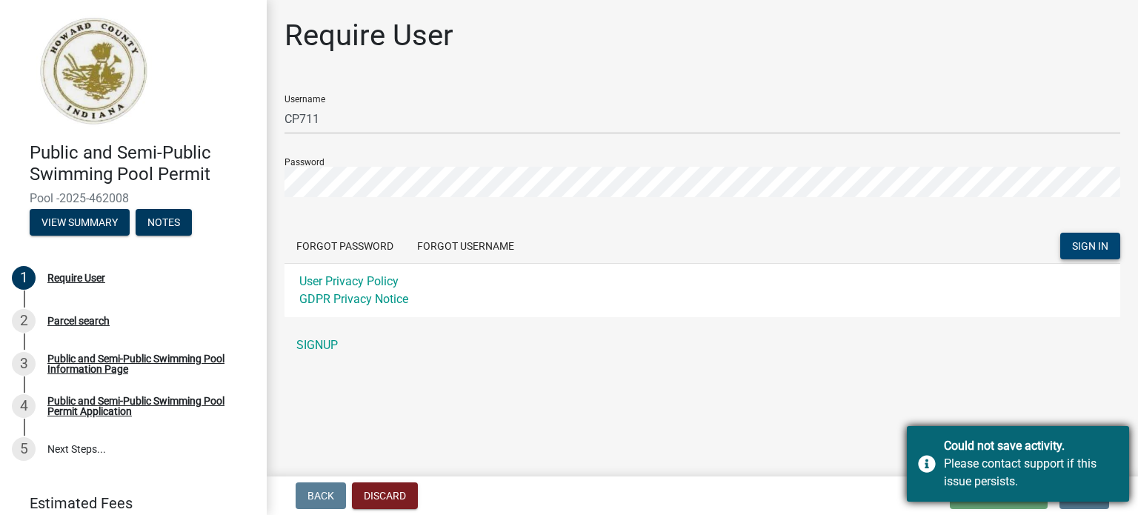
click at [927, 467] on div "Could not save activity. Please contact support if this issue persists." at bounding box center [1018, 464] width 222 height 76
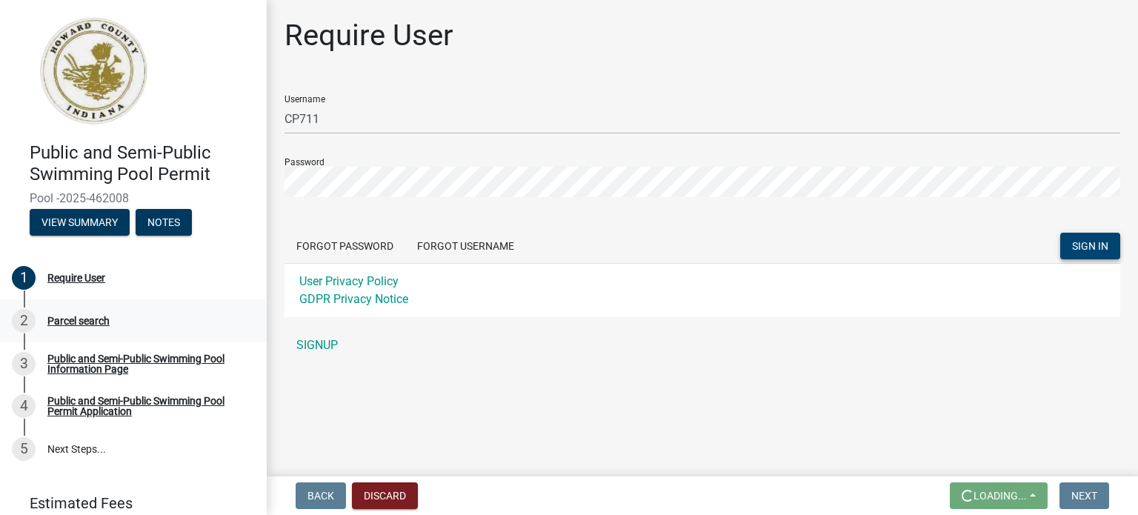
click at [73, 319] on div "Parcel search" at bounding box center [78, 321] width 62 height 10
click at [92, 220] on button "View Summary" at bounding box center [80, 222] width 100 height 27
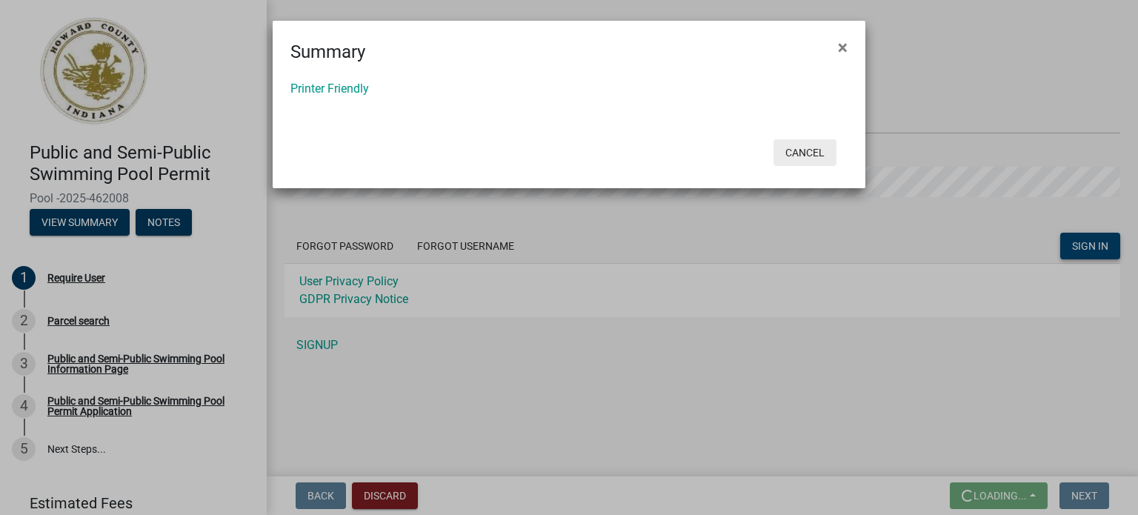
click at [811, 147] on button "Cancel" at bounding box center [805, 152] width 63 height 27
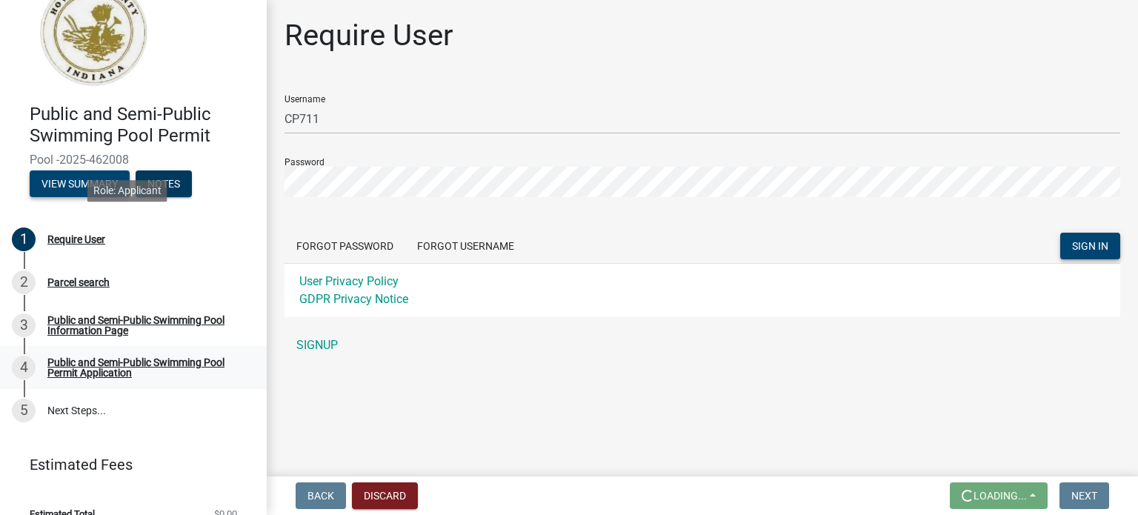
scroll to position [59, 0]
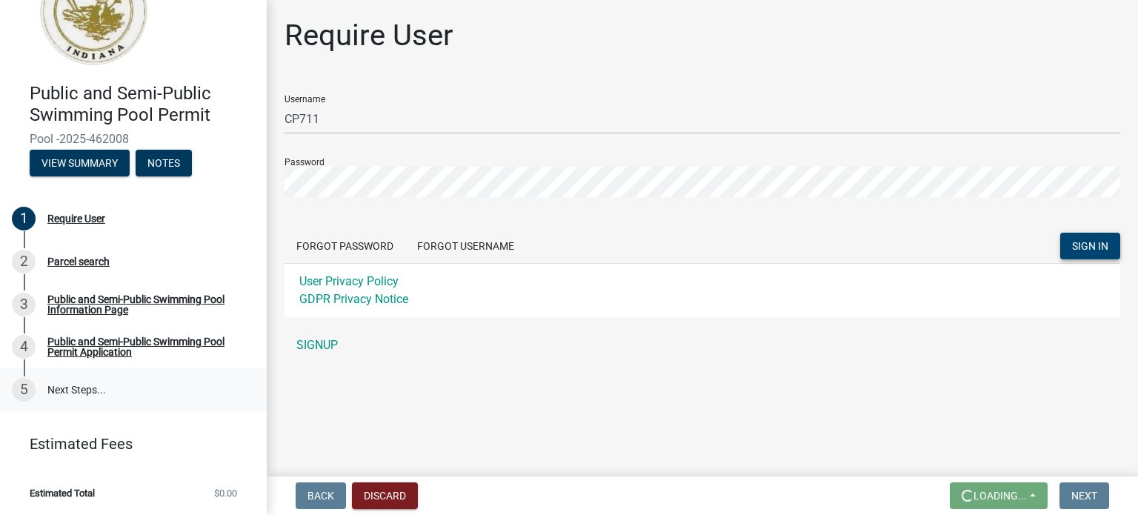
click at [95, 398] on link "5 Next Steps..." at bounding box center [133, 389] width 267 height 43
click at [74, 355] on div "Public and Semi-Public Swimming Pool Permit Application" at bounding box center [145, 347] width 196 height 21
click at [385, 500] on button "Discard" at bounding box center [385, 496] width 66 height 27
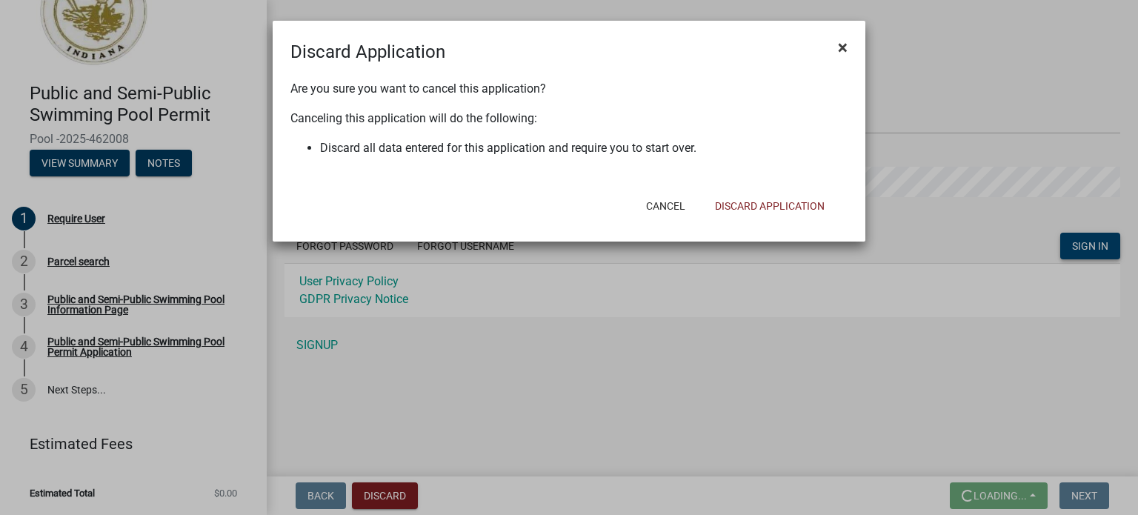
click at [842, 50] on span "×" at bounding box center [843, 47] width 10 height 21
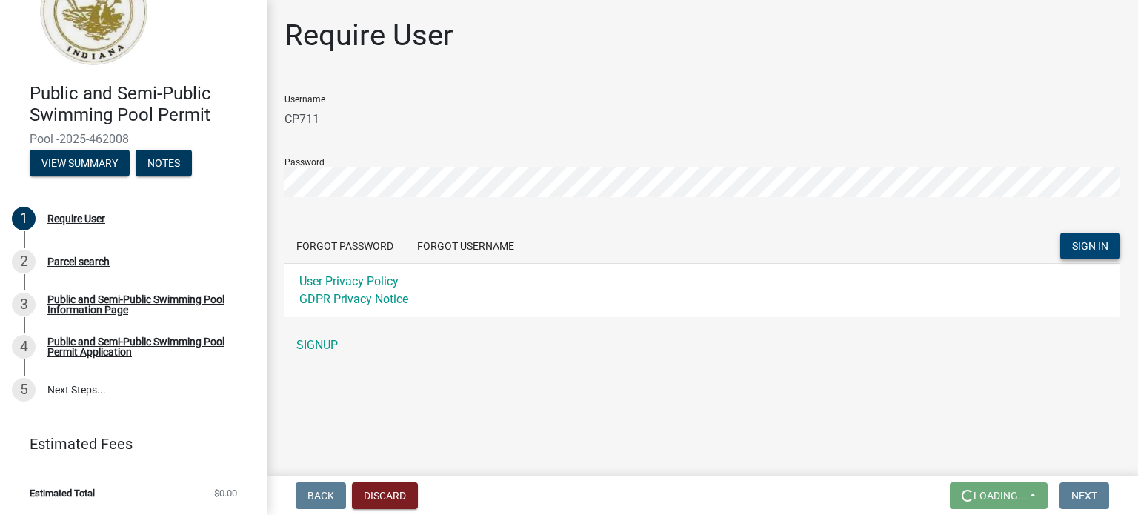
click at [758, 405] on main "Require User Username CP711 Password Forgot Password Forgot Username SIGN IN Us…" at bounding box center [703, 235] width 872 height 471
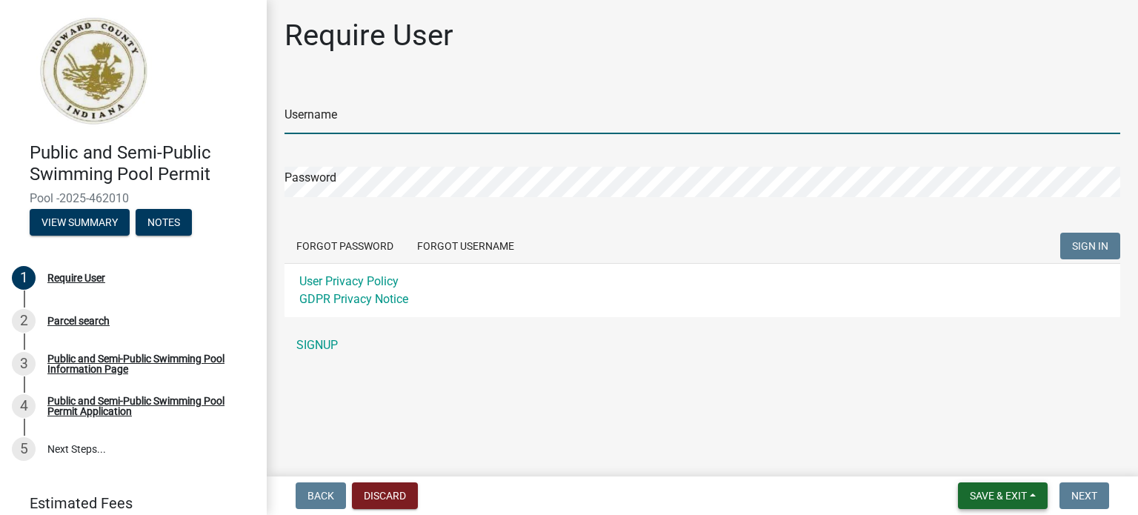
type input "CP711"
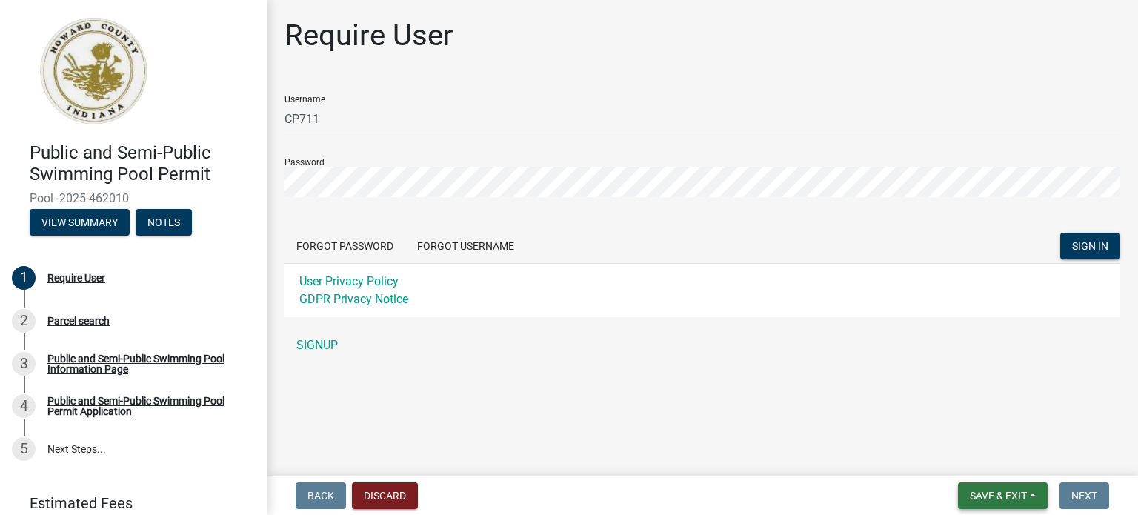
click at [982, 485] on button "Save & Exit" at bounding box center [1003, 496] width 90 height 27
click at [993, 420] on button "Save" at bounding box center [988, 422] width 119 height 36
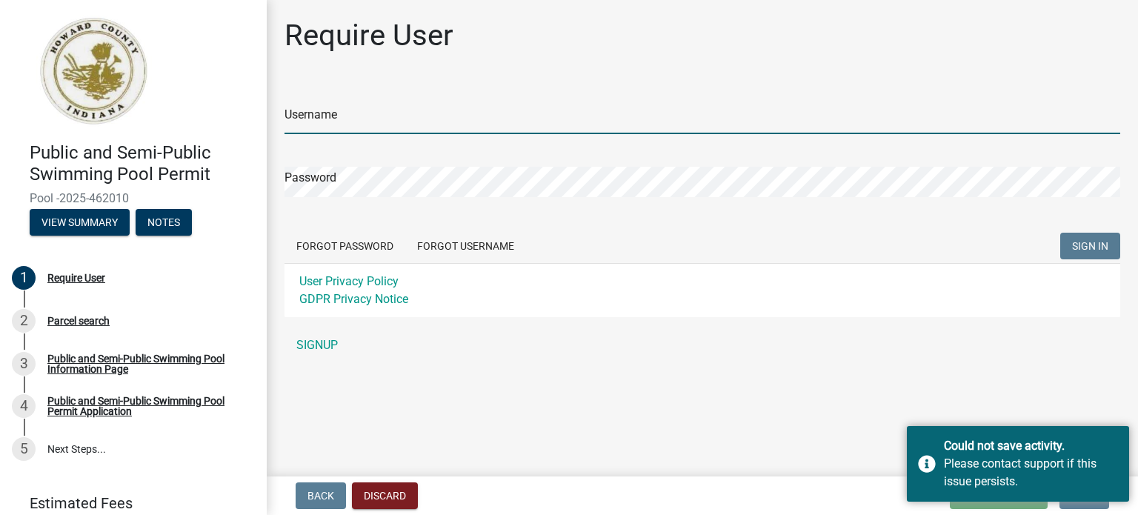
type input "CP711"
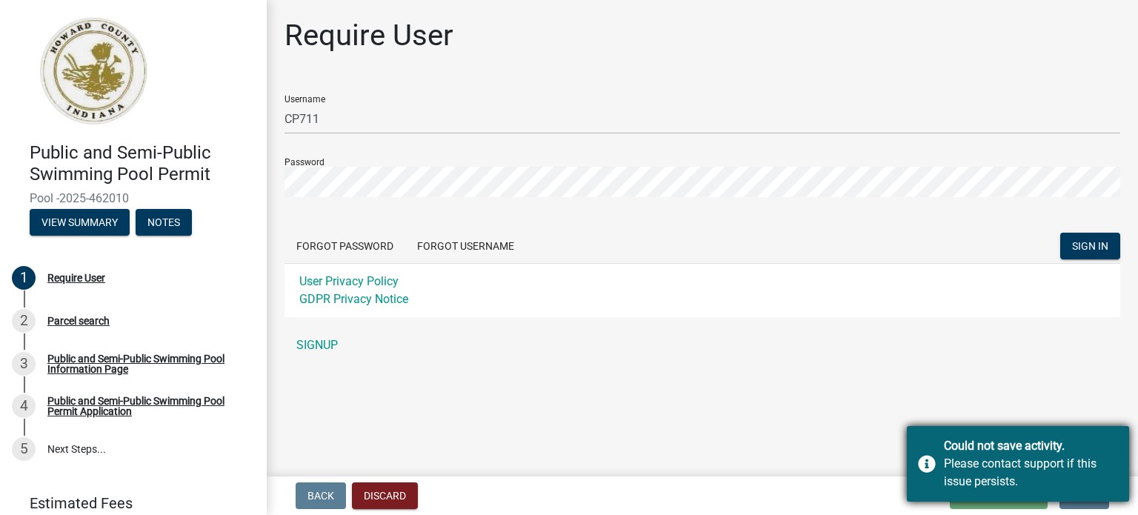
click at [994, 470] on div "Please contact support if this issue persists." at bounding box center [1031, 473] width 174 height 36
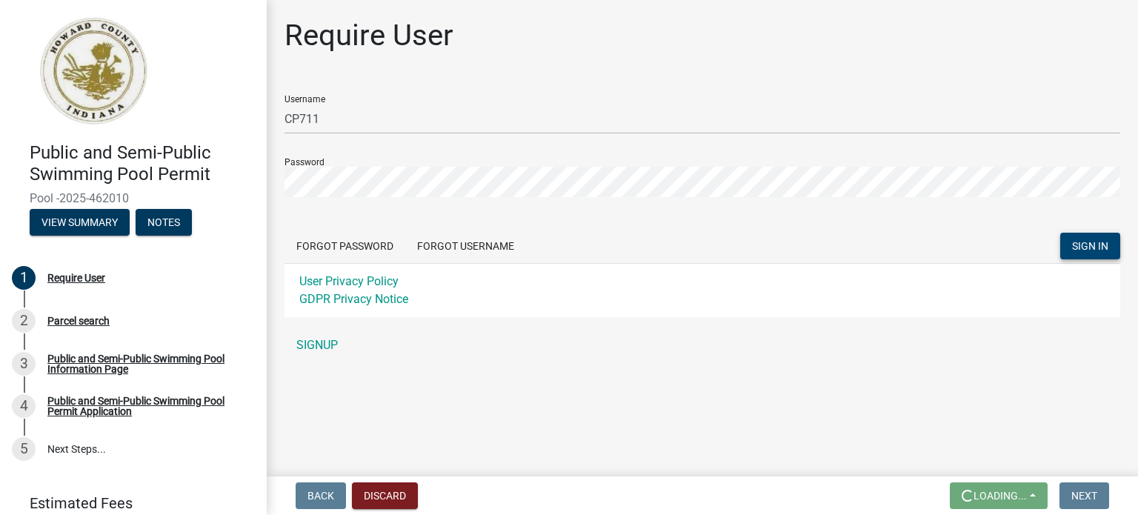
click at [1100, 251] on span "SIGN IN" at bounding box center [1091, 246] width 36 height 12
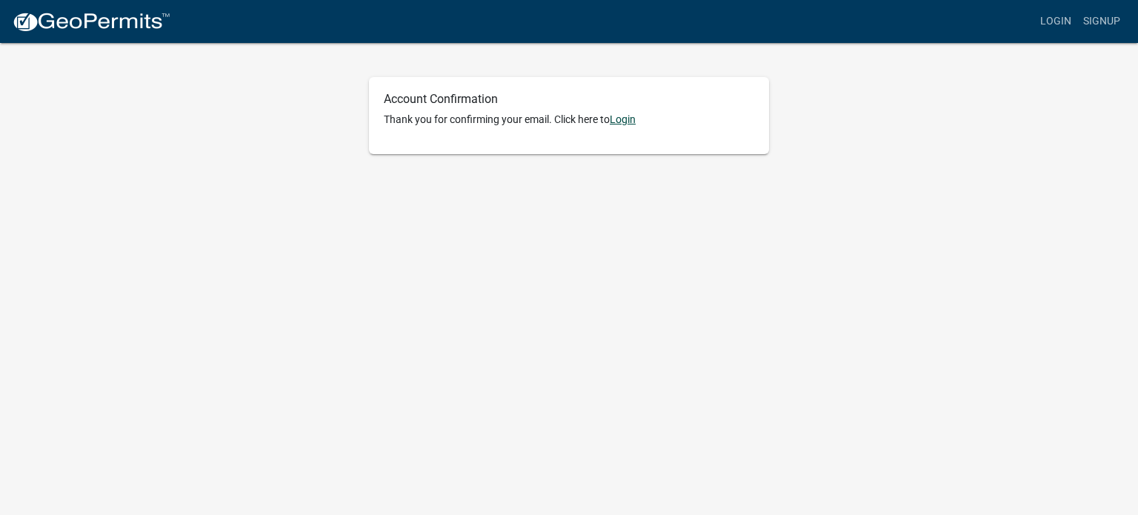
click at [633, 122] on link "Login" at bounding box center [623, 119] width 26 height 12
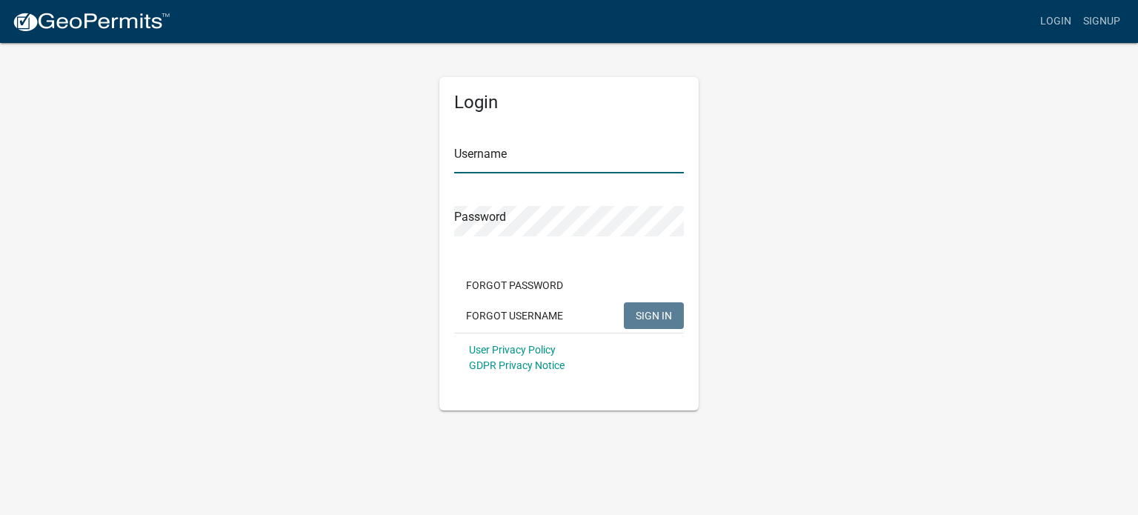
type input "CP711"
click at [538, 150] on input "CP711" at bounding box center [569, 158] width 230 height 30
click at [647, 320] on span "SIGN IN" at bounding box center [654, 315] width 36 height 12
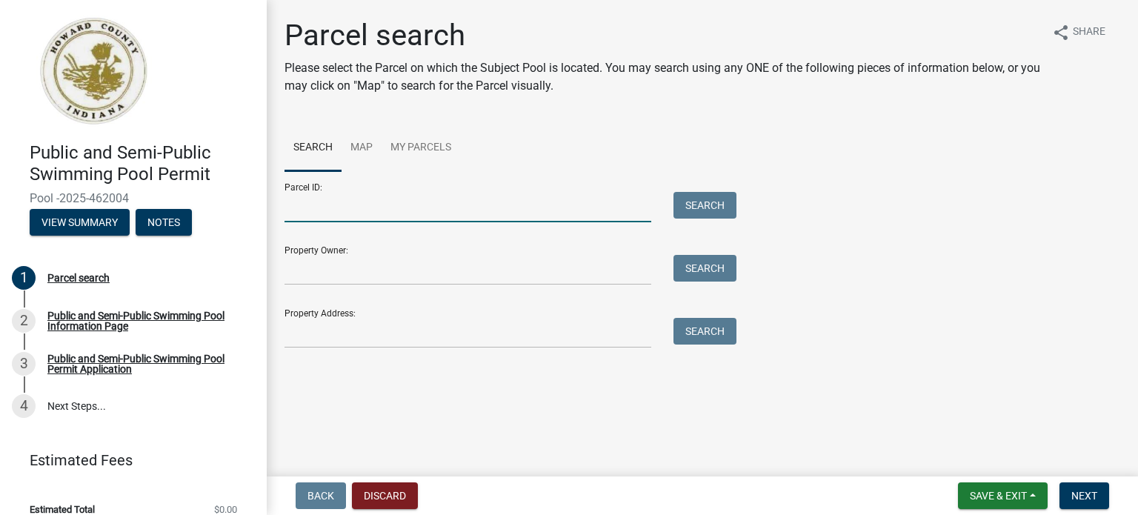
click at [390, 202] on input "Parcel ID:" at bounding box center [468, 207] width 367 height 30
click at [377, 213] on input "Parcel ID:" at bounding box center [468, 207] width 367 height 30
click at [322, 268] on input "Property Owner:" at bounding box center [468, 270] width 367 height 30
click at [336, 212] on input "Parcel ID:" at bounding box center [468, 207] width 367 height 30
type input "34-00-56-000-004.400-006"
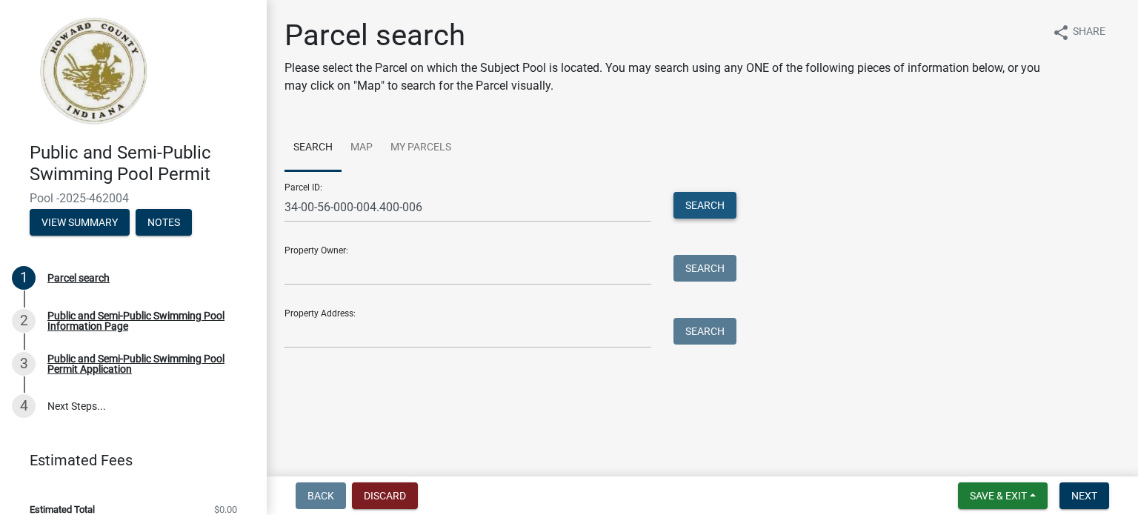
click at [720, 209] on button "Search" at bounding box center [705, 205] width 63 height 27
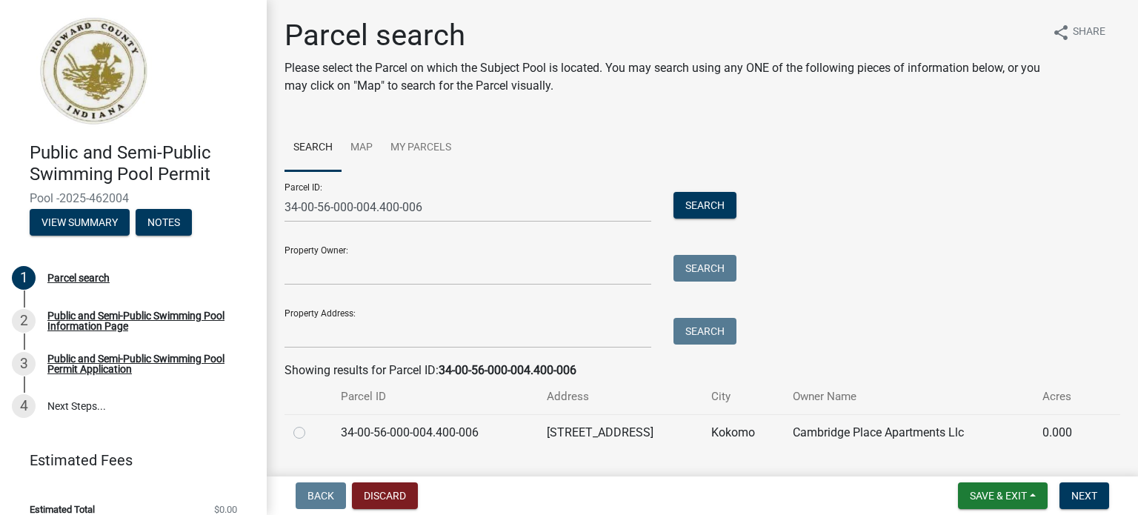
click at [311, 424] on label at bounding box center [311, 424] width 0 height 0
click at [311, 434] on input "radio" at bounding box center [316, 429] width 10 height 10
radio input "true"
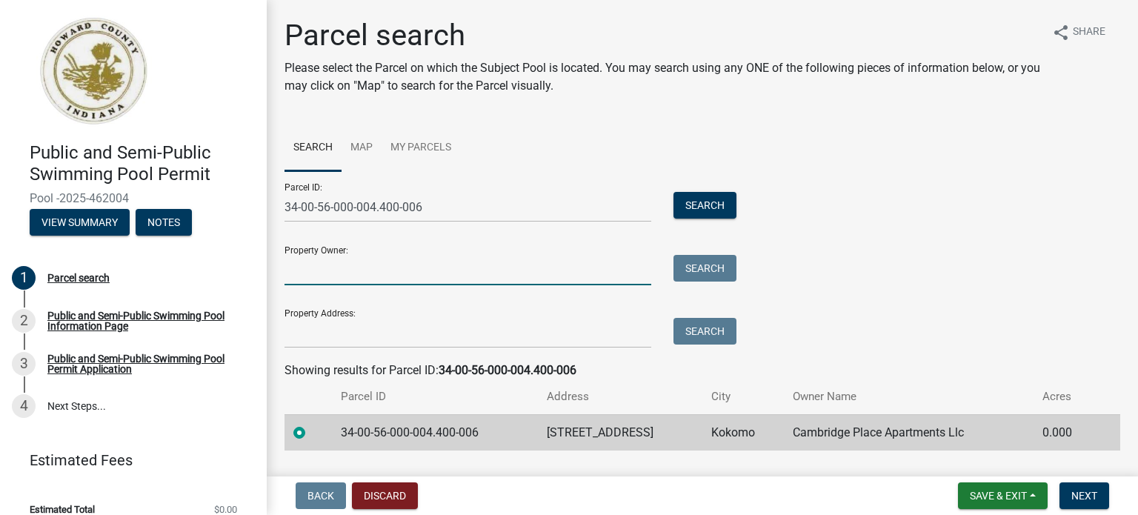
click at [357, 273] on input "Property Owner:" at bounding box center [468, 270] width 367 height 30
click at [357, 273] on input "C" at bounding box center [468, 270] width 367 height 30
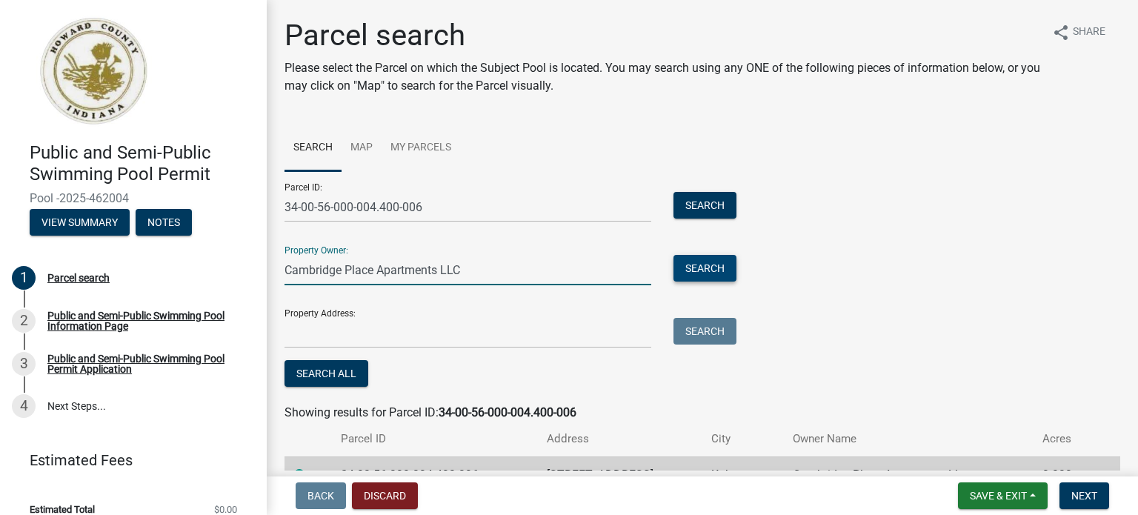
scroll to position [74, 0]
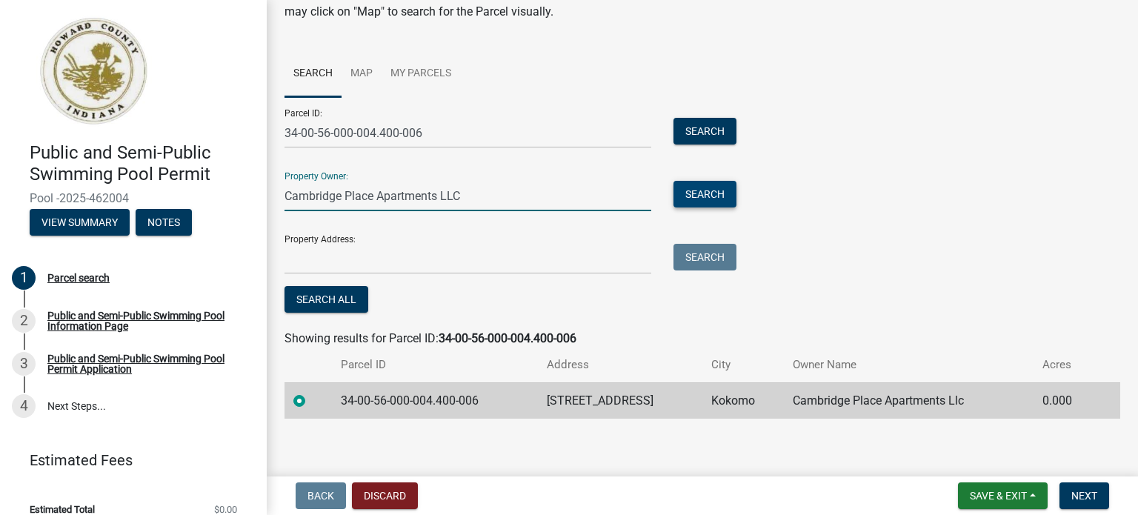
type input "Cambridge Place Apartments LLC"
click at [717, 198] on button "Search" at bounding box center [705, 194] width 63 height 27
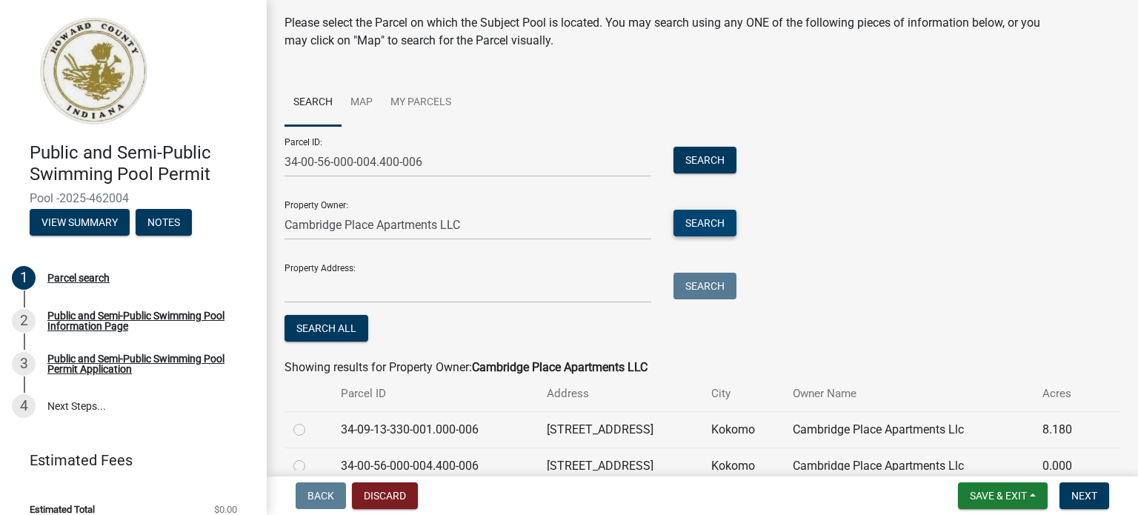
scroll to position [116, 0]
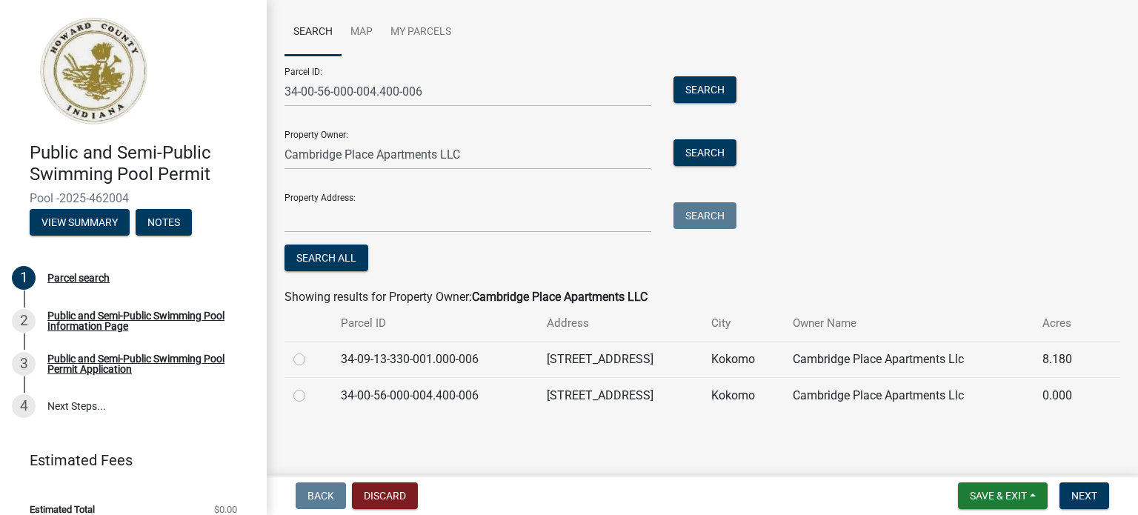
click at [311, 351] on label at bounding box center [311, 351] width 0 height 0
click at [311, 359] on input "radio" at bounding box center [316, 356] width 10 height 10
radio input "true"
click at [311, 351] on label at bounding box center [311, 351] width 0 height 0
click at [311, 359] on input "radio" at bounding box center [316, 356] width 10 height 10
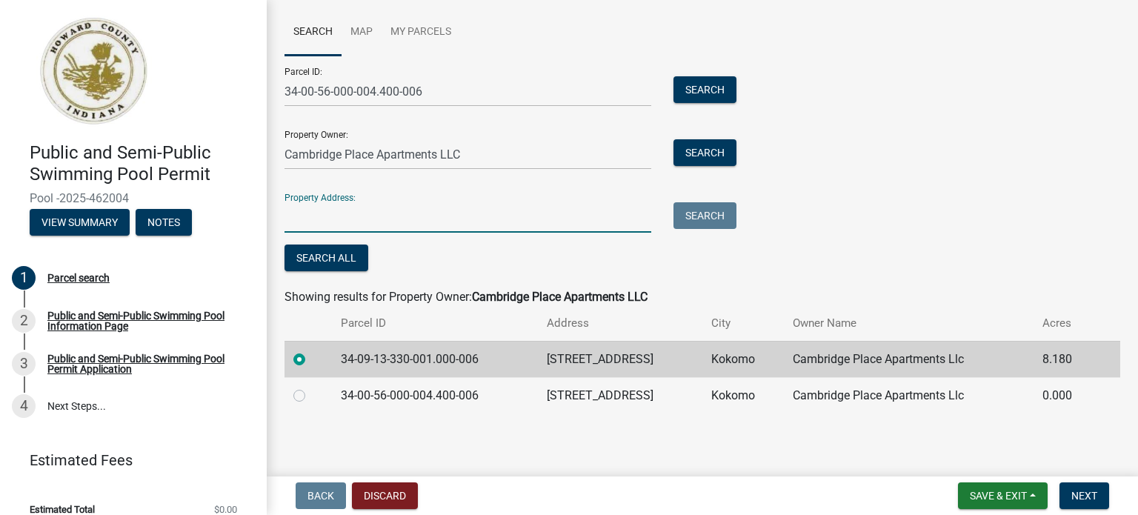
click at [374, 215] on input "Property Address:" at bounding box center [468, 217] width 367 height 30
type input "[STREET_ADDRESS]"
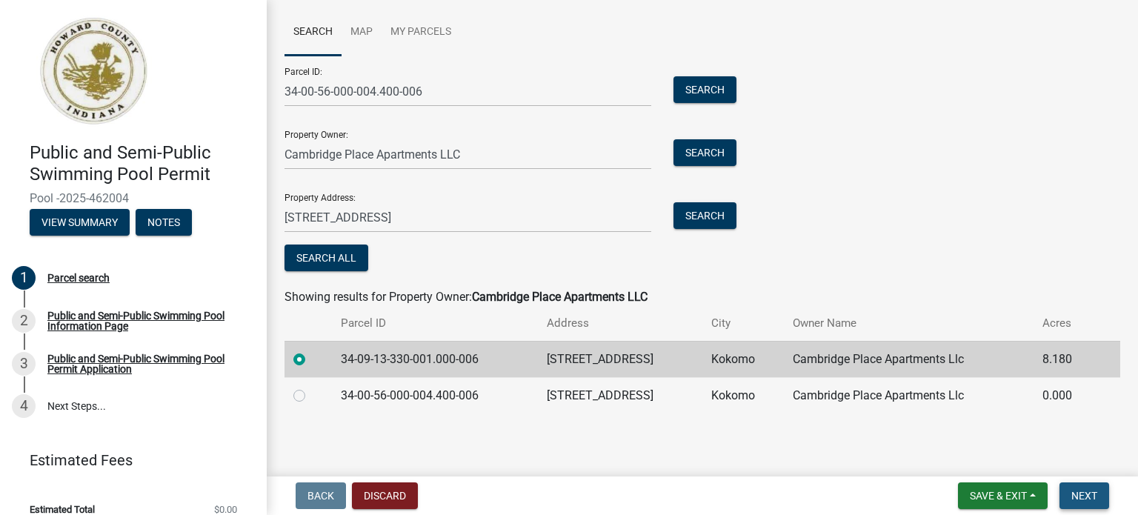
click at [1066, 503] on button "Next" at bounding box center [1085, 496] width 50 height 27
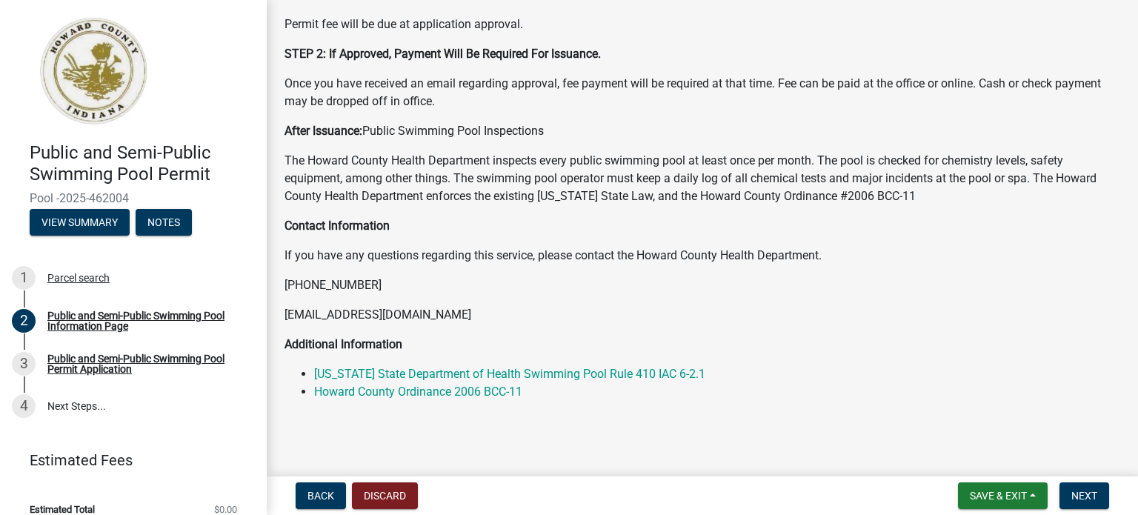
scroll to position [239, 0]
click at [1086, 496] on span "Next" at bounding box center [1085, 496] width 26 height 12
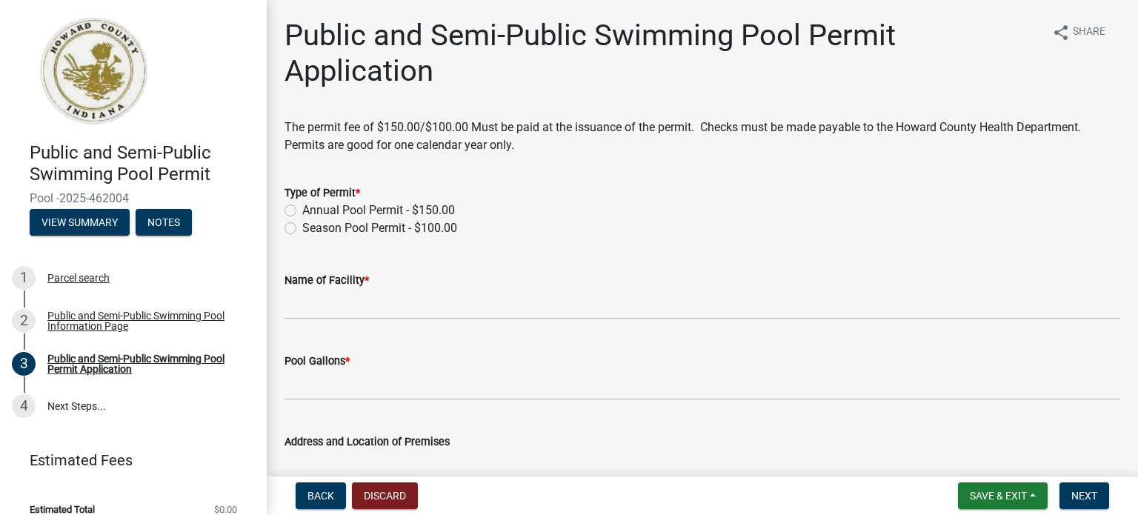
click at [302, 228] on label "Season Pool Permit - $100.00" at bounding box center [379, 228] width 155 height 18
click at [302, 228] on input "Season Pool Permit - $100.00" at bounding box center [307, 224] width 10 height 10
radio input "true"
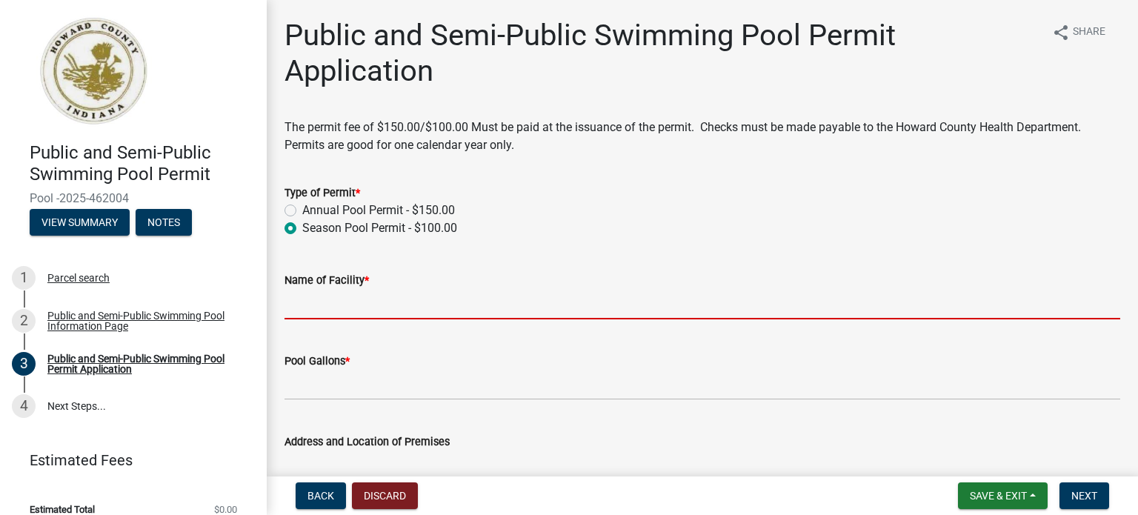
click at [371, 311] on input "Name of Facility *" at bounding box center [703, 304] width 836 height 30
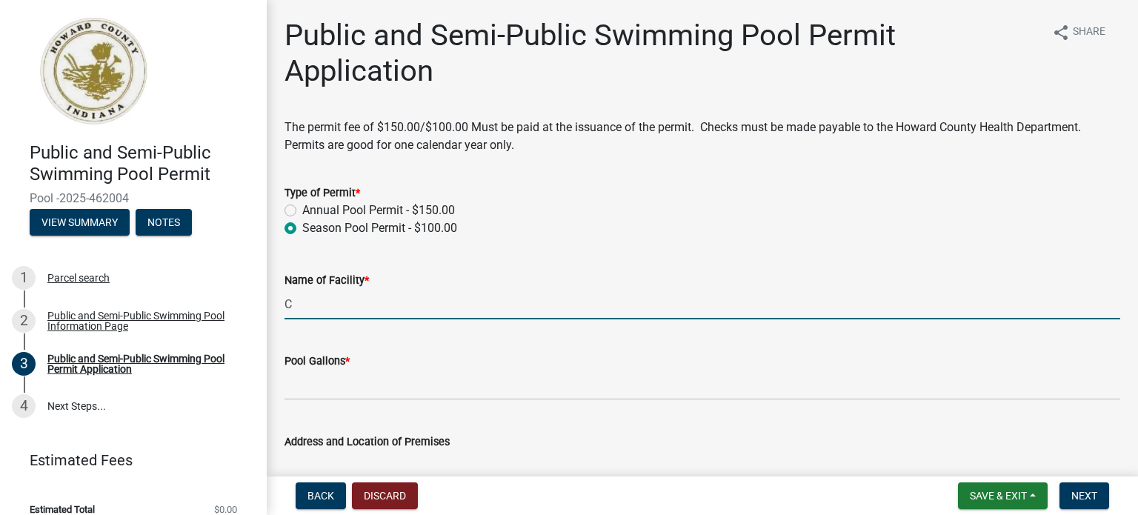
type input "[GEOGRAPHIC_DATA]"
type input "[STREET_ADDRESS]"
type input "Kokomo"
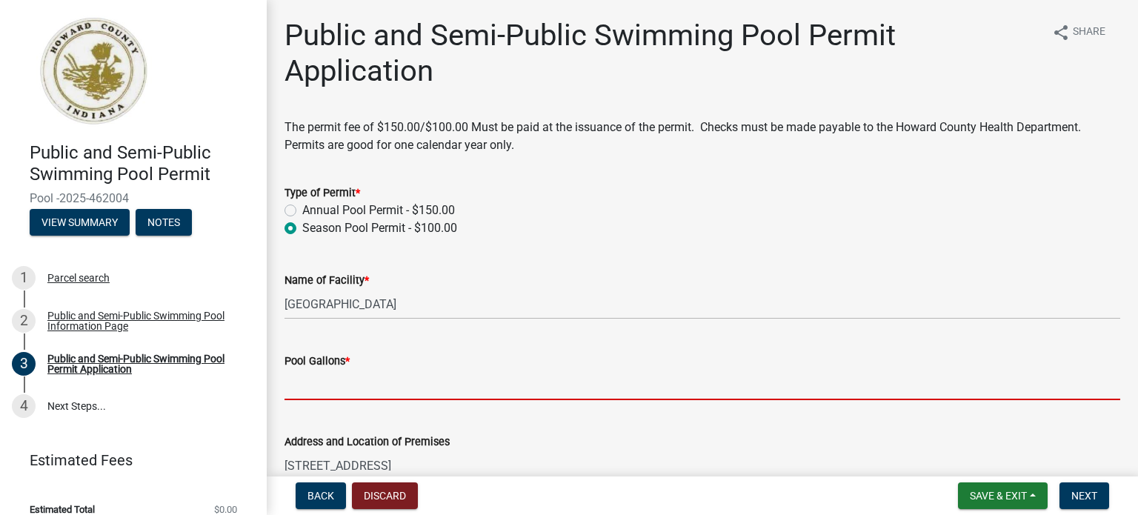
click at [342, 385] on input "Pool Gallons *" at bounding box center [703, 385] width 836 height 30
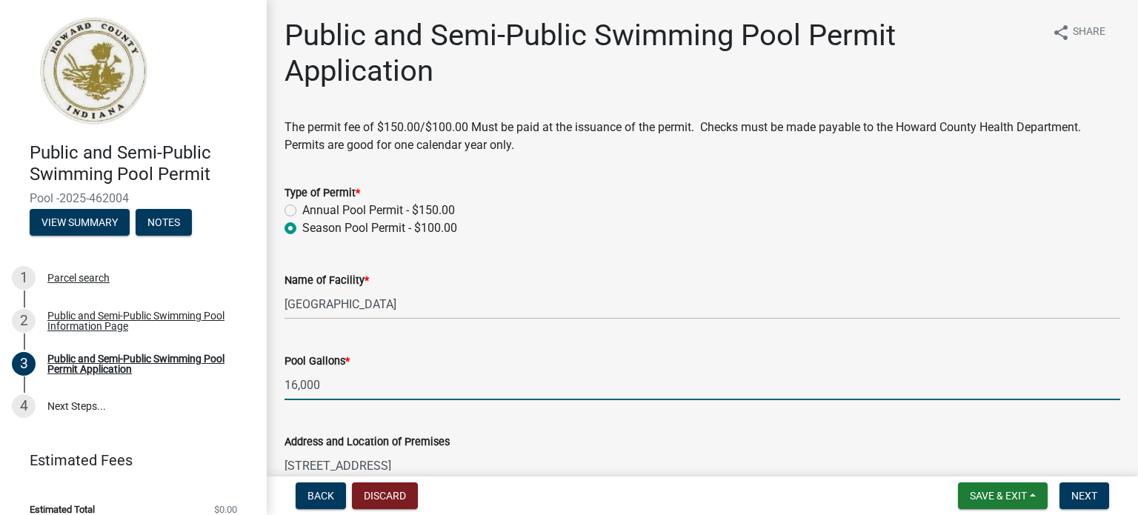
click at [509, 394] on input "16,000" at bounding box center [703, 385] width 836 height 30
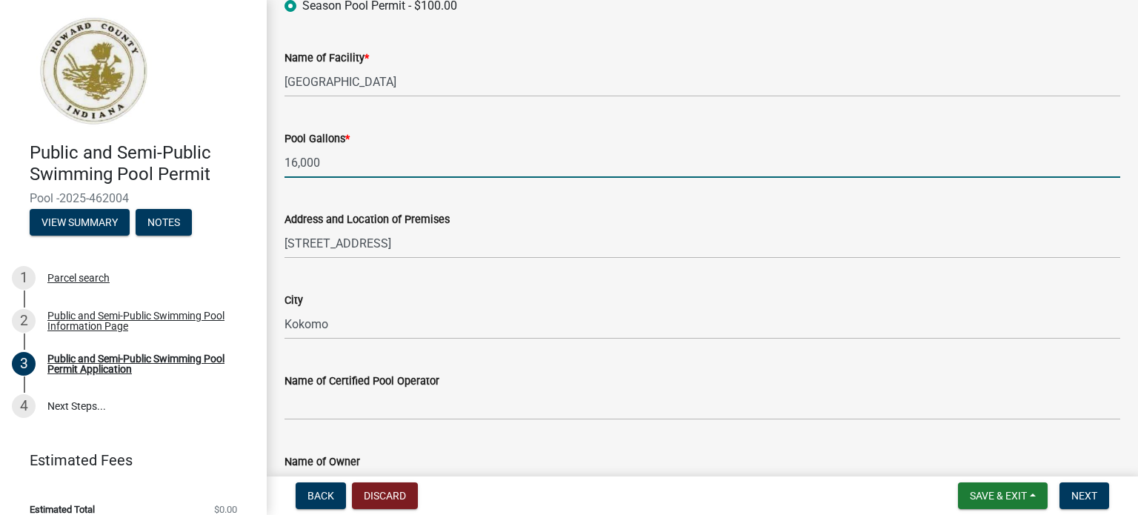
scroll to position [296, 0]
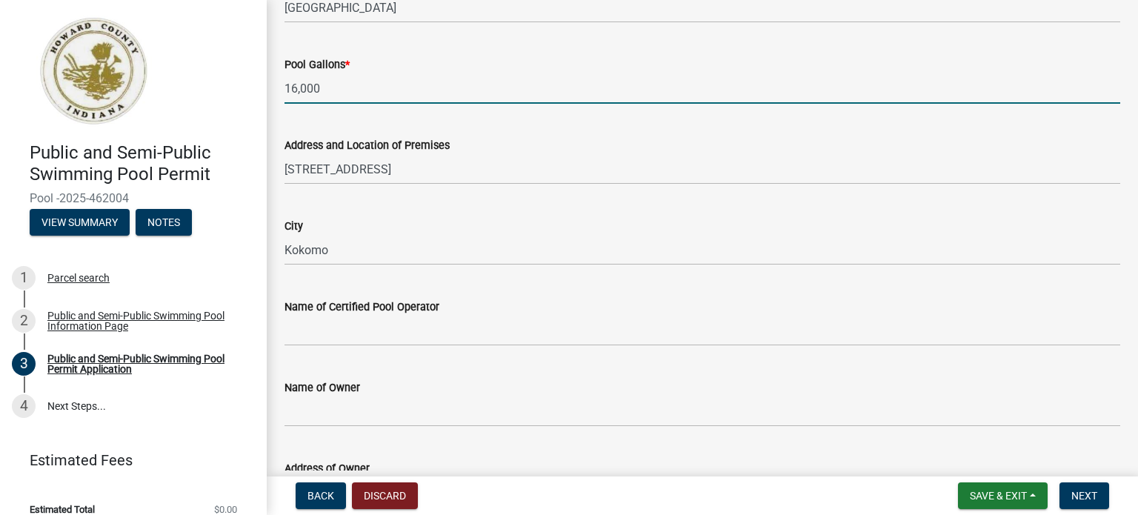
type input "16,000"
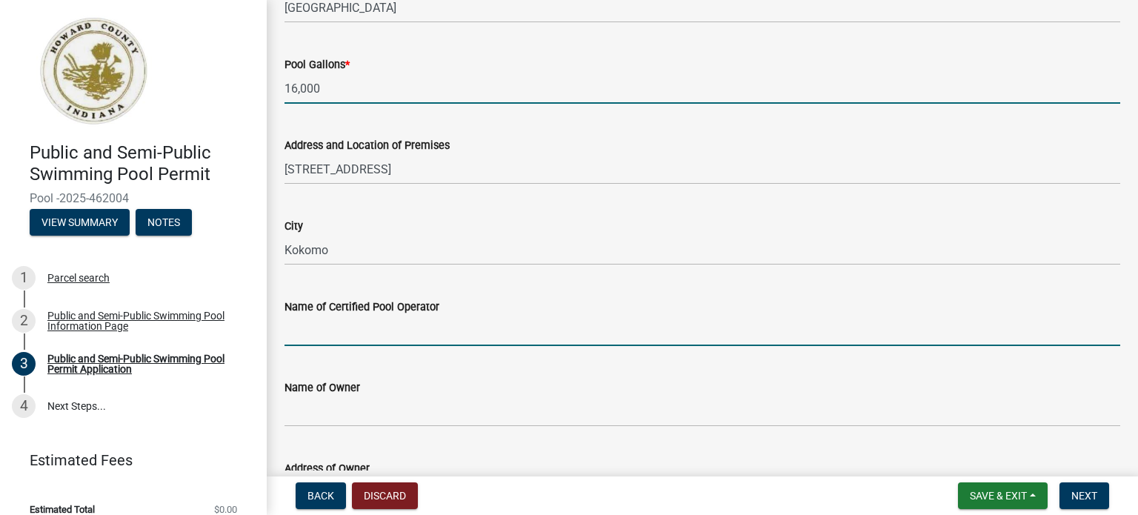
click at [451, 322] on input "Name of Certified Pool Operator" at bounding box center [703, 331] width 836 height 30
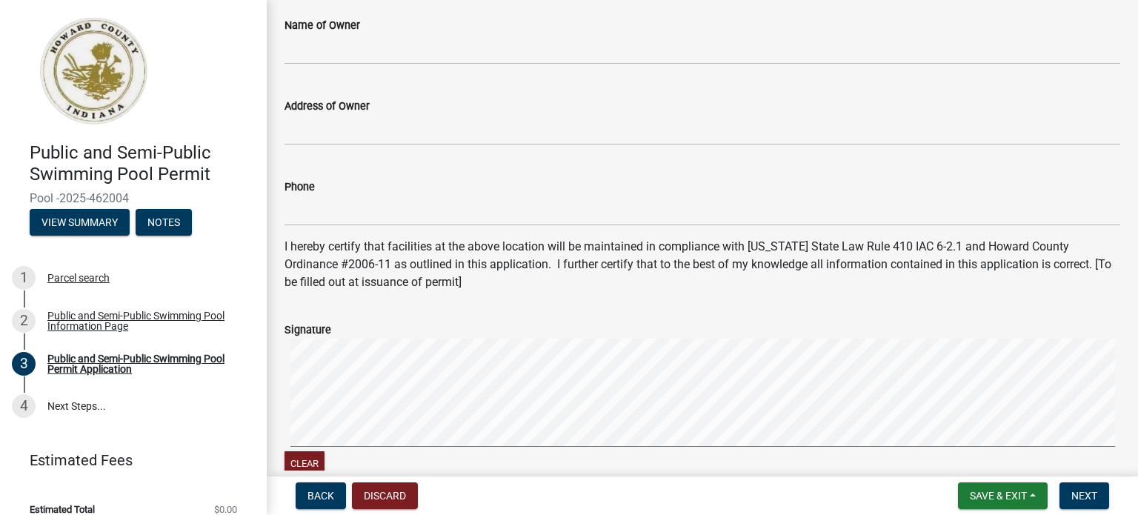
scroll to position [667, 0]
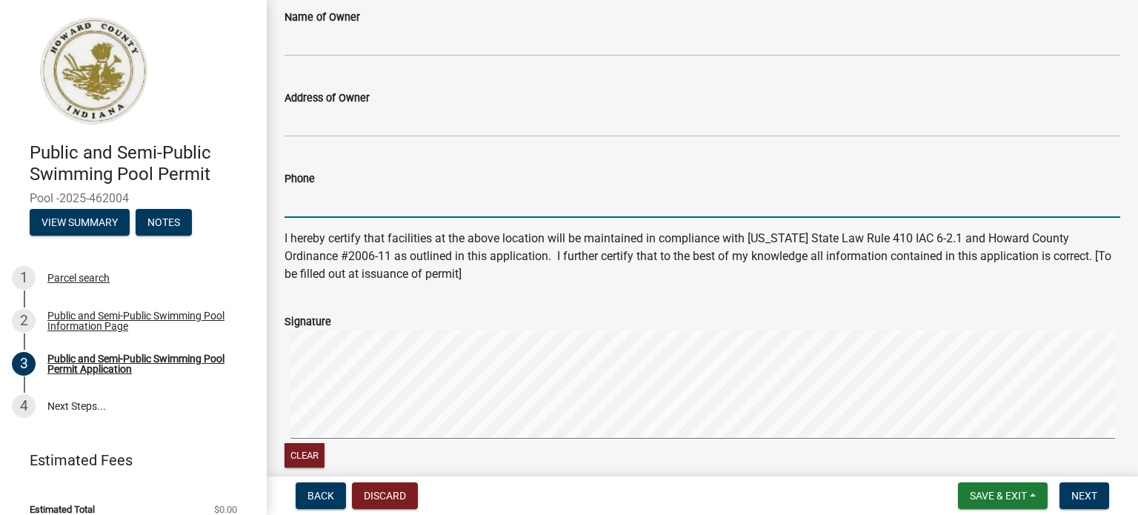
click at [325, 199] on input "Phone" at bounding box center [703, 203] width 836 height 30
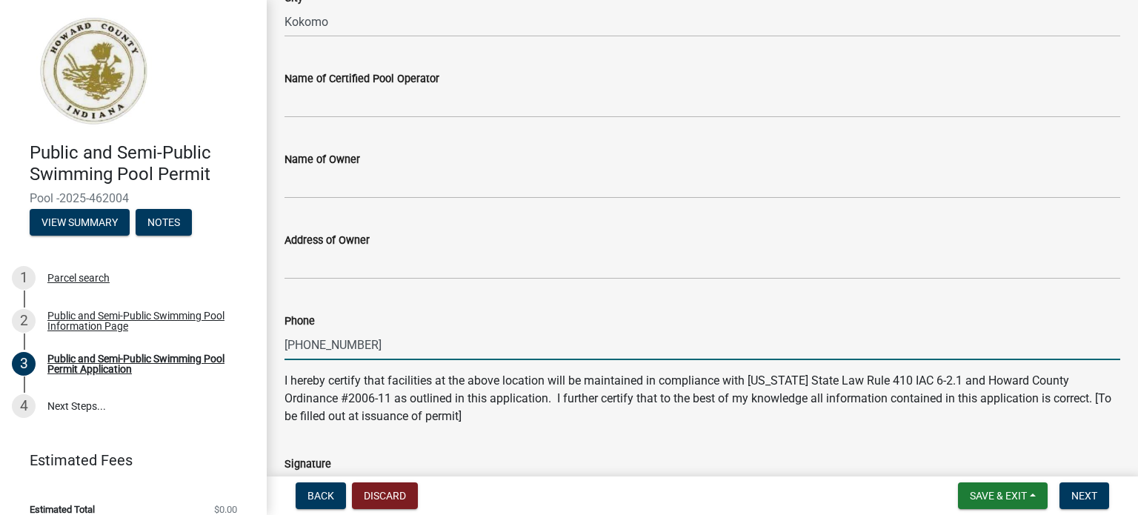
scroll to position [519, 0]
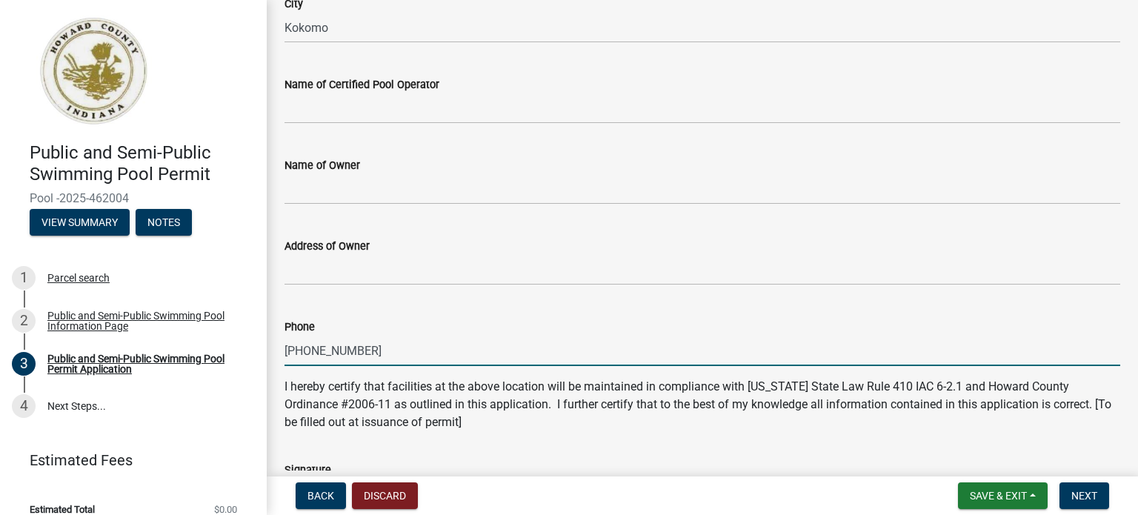
type input "[PHONE_NUMBER]"
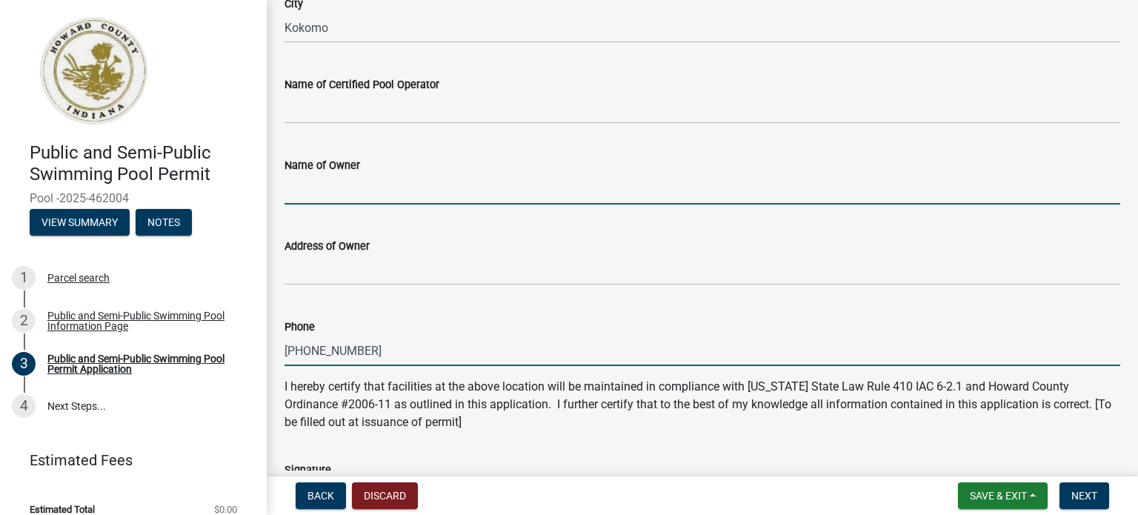
click at [304, 182] on input "Name of Owner" at bounding box center [703, 189] width 836 height 30
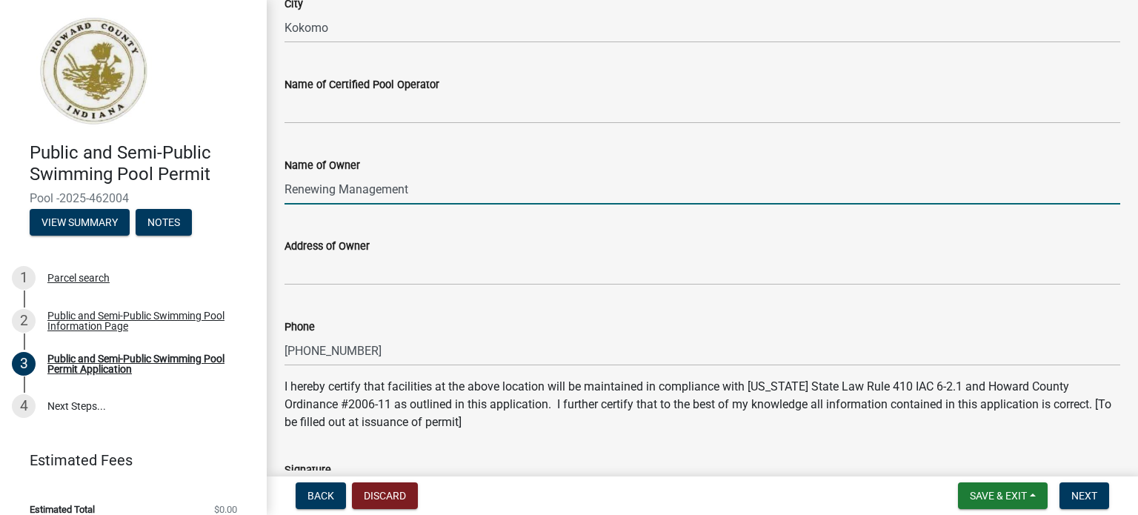
type input "Renewing Management"
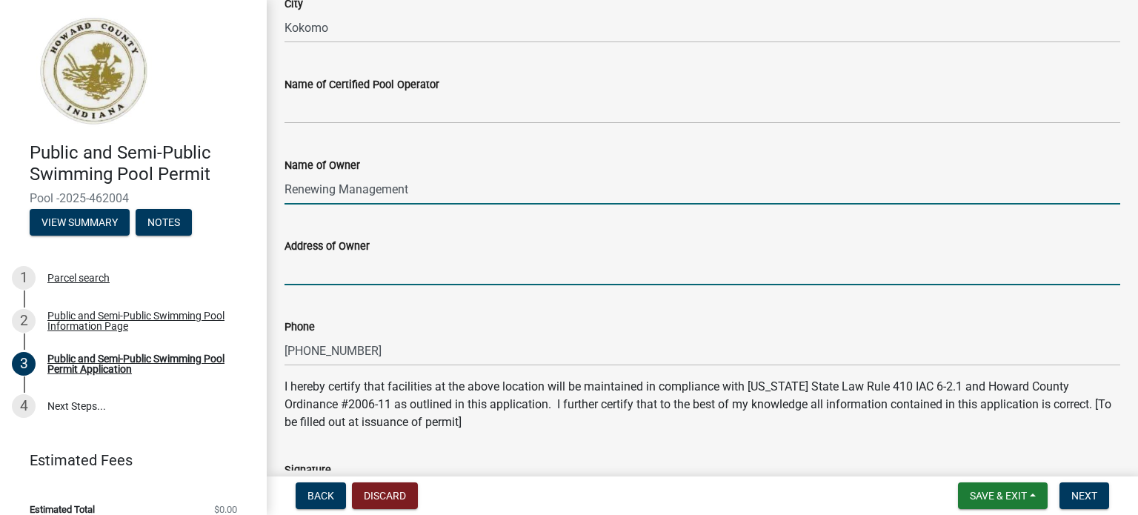
click at [314, 274] on input "Address of Owner" at bounding box center [703, 270] width 836 height 30
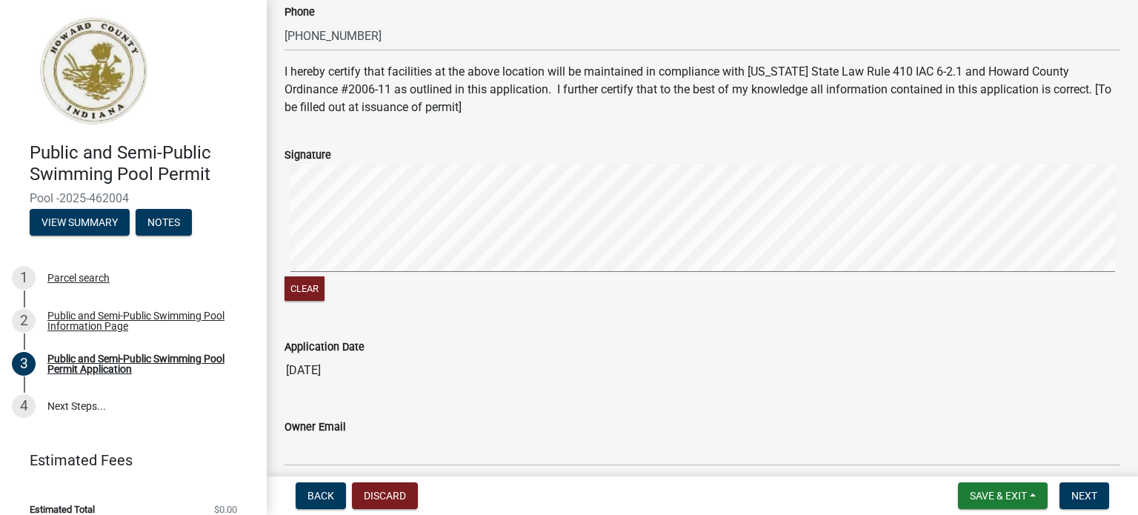
scroll to position [932, 0]
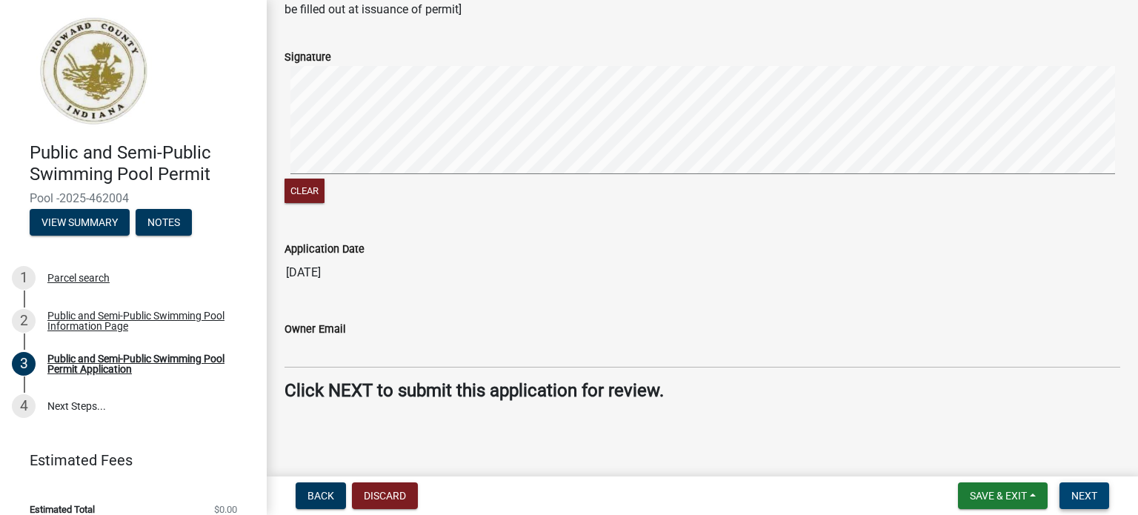
type input "[STREET_ADDRESS]"
click at [1096, 495] on span "Next" at bounding box center [1085, 496] width 26 height 12
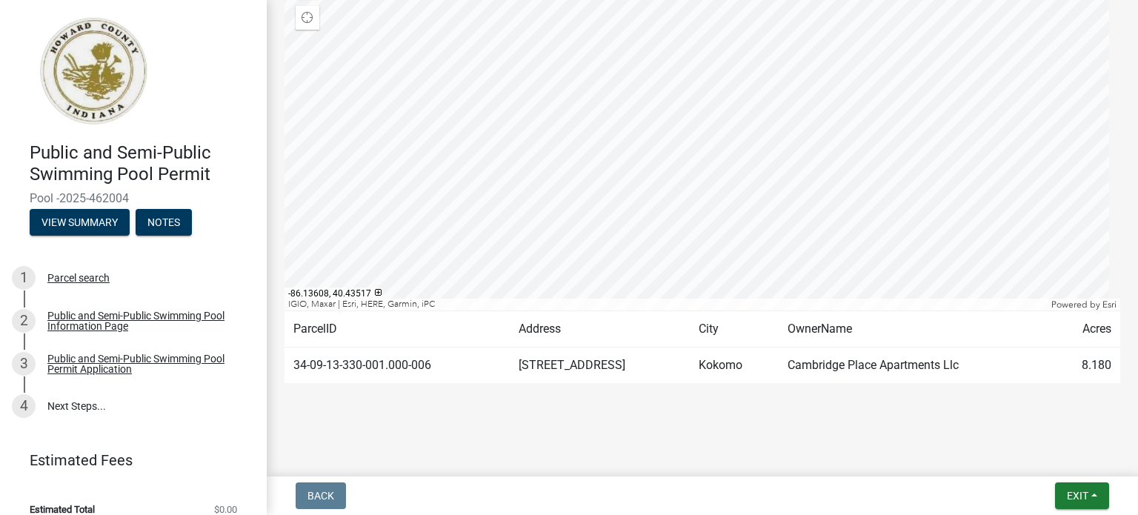
scroll to position [0, 0]
